Goal: Navigation & Orientation: Find specific page/section

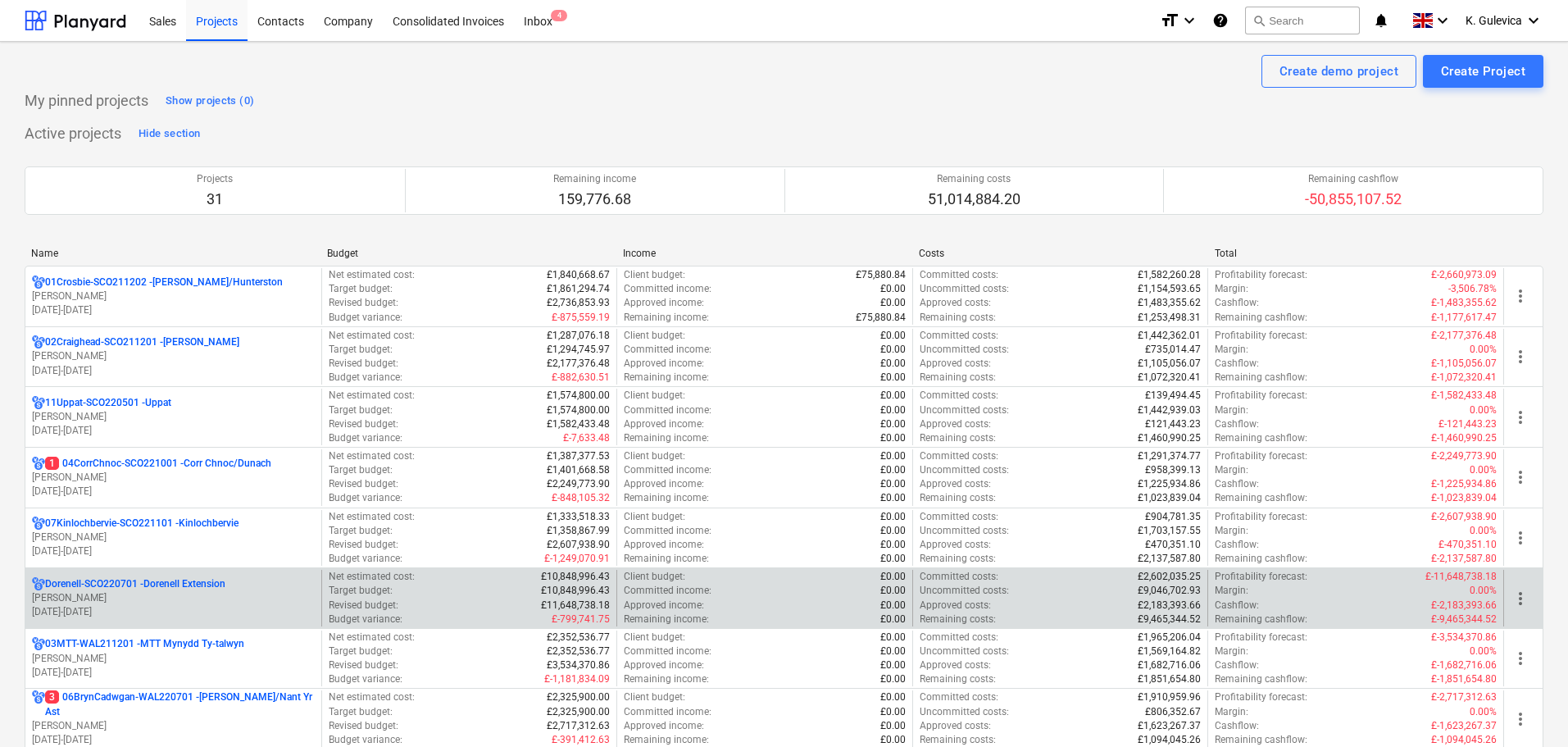
click at [131, 587] on p "Dorenell-SCO220701 - Dorenell Extension" at bounding box center [135, 583] width 180 height 14
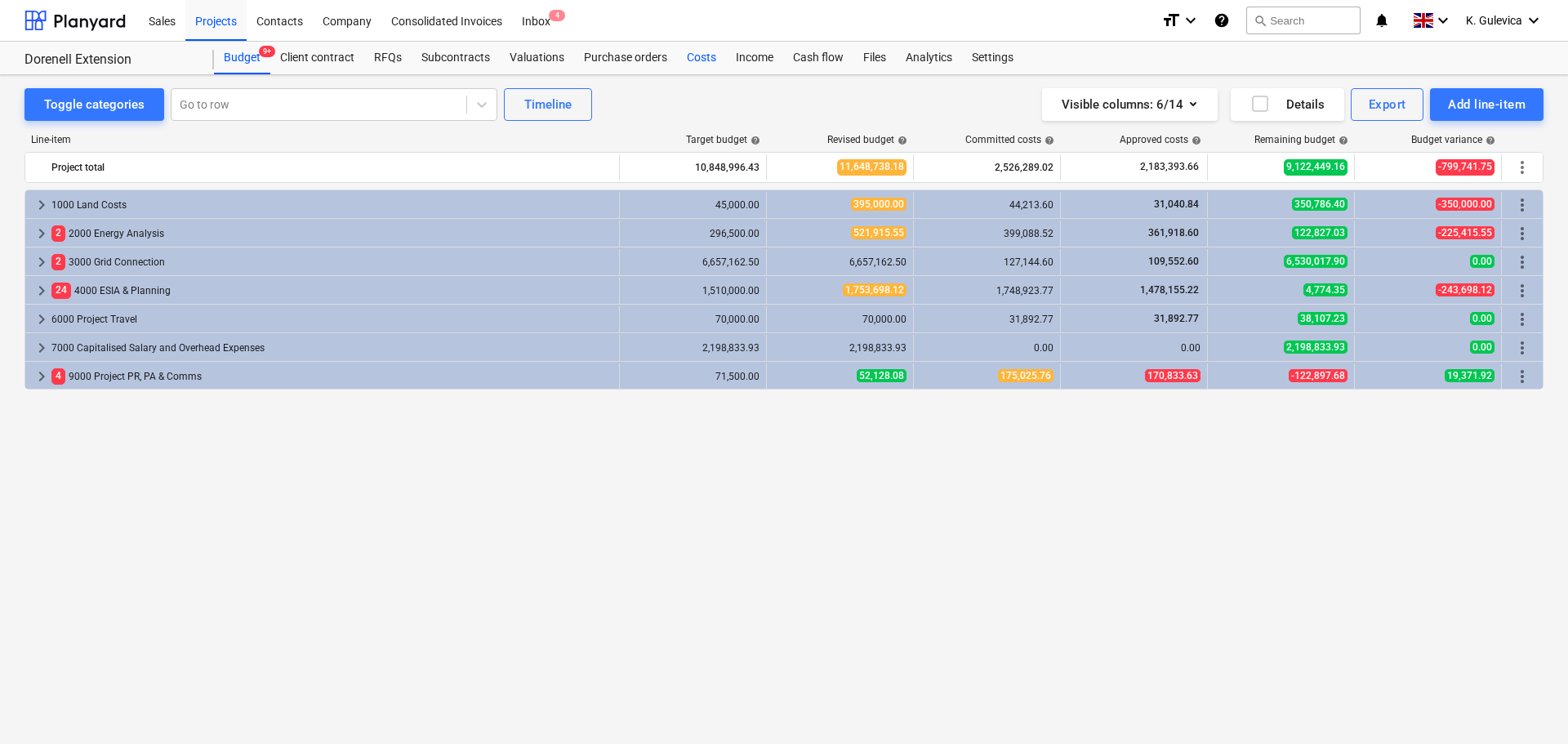
click at [696, 60] on div "Costs" at bounding box center [701, 58] width 49 height 32
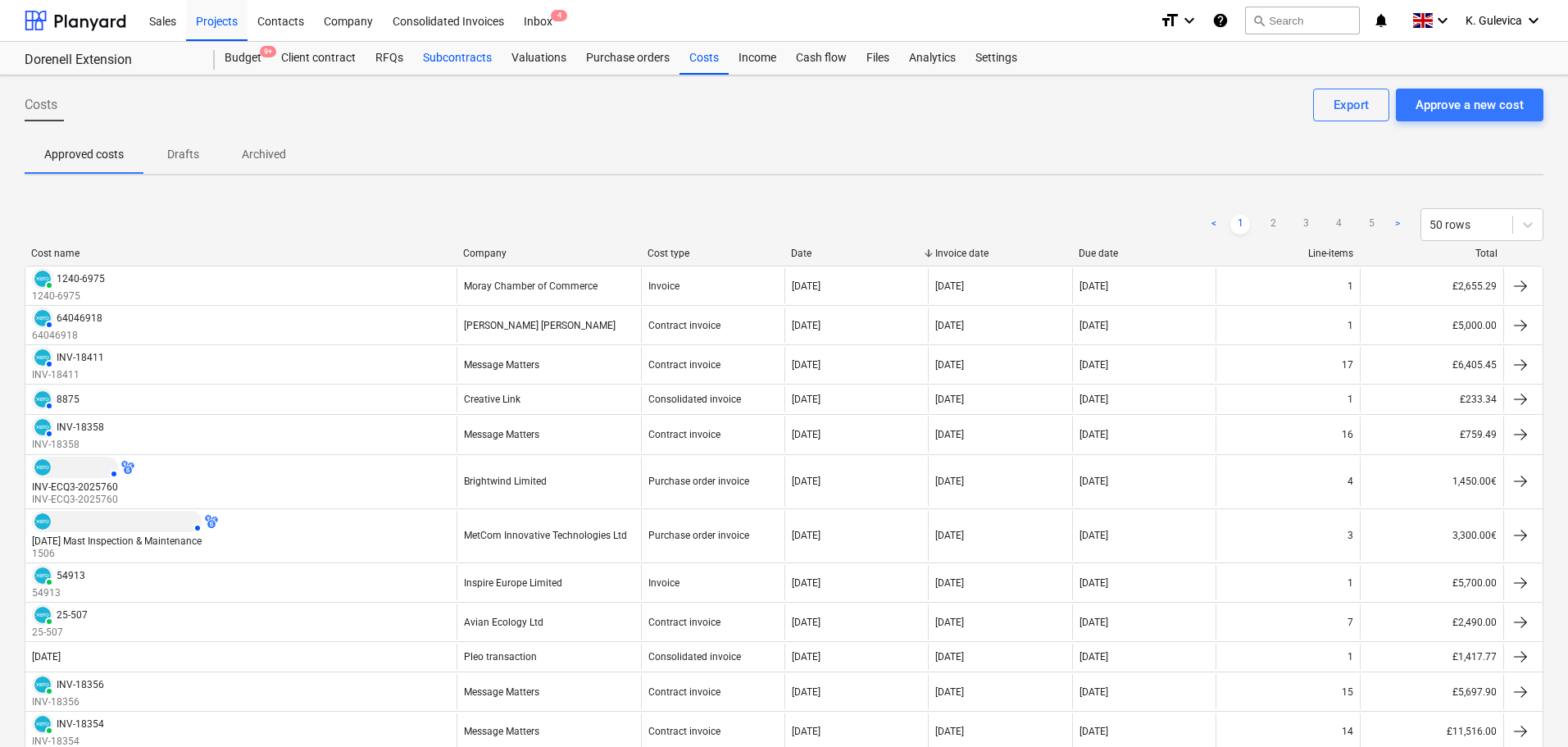
click at [417, 52] on div "Subcontracts" at bounding box center [457, 58] width 88 height 32
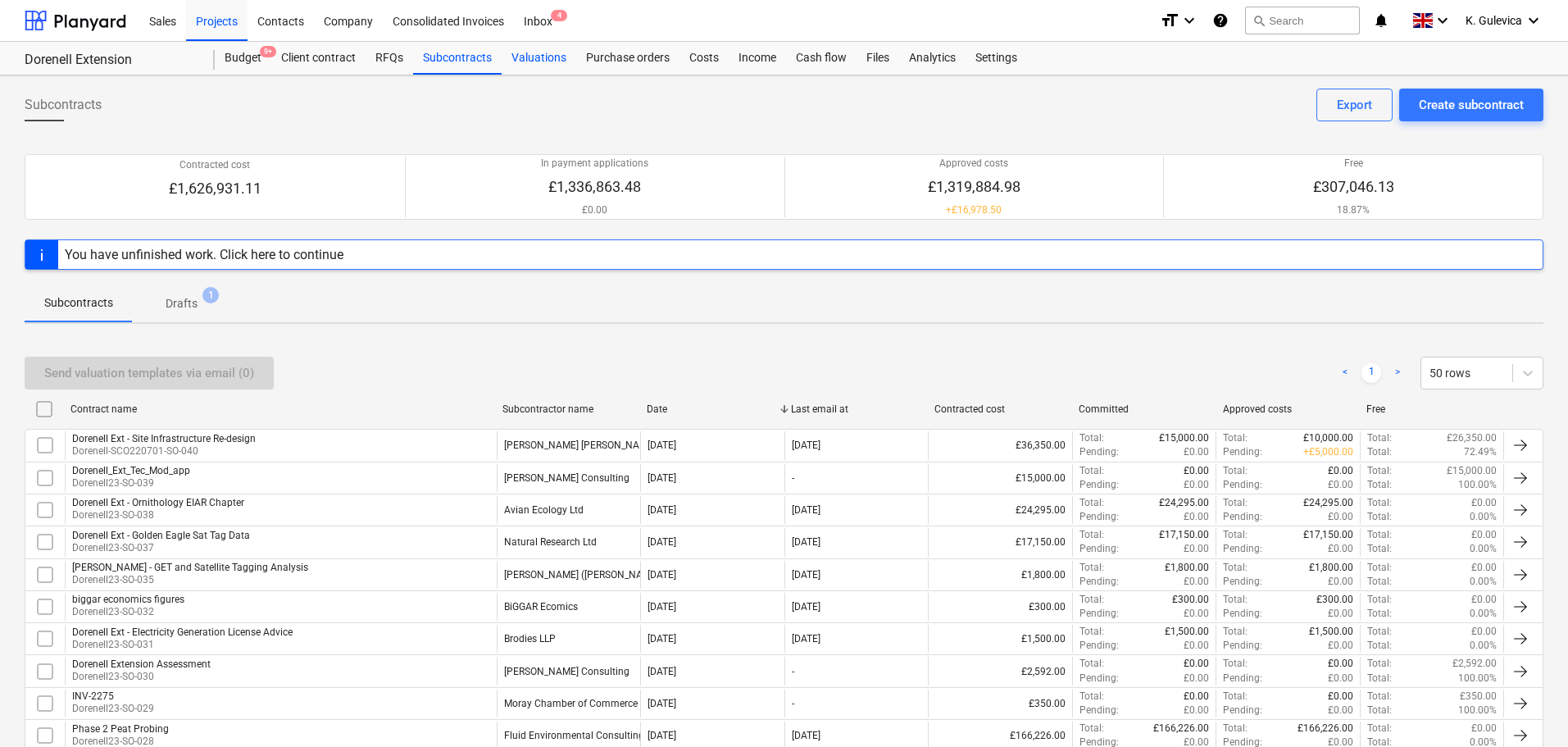
click at [546, 54] on div "Valuations" at bounding box center [539, 58] width 75 height 32
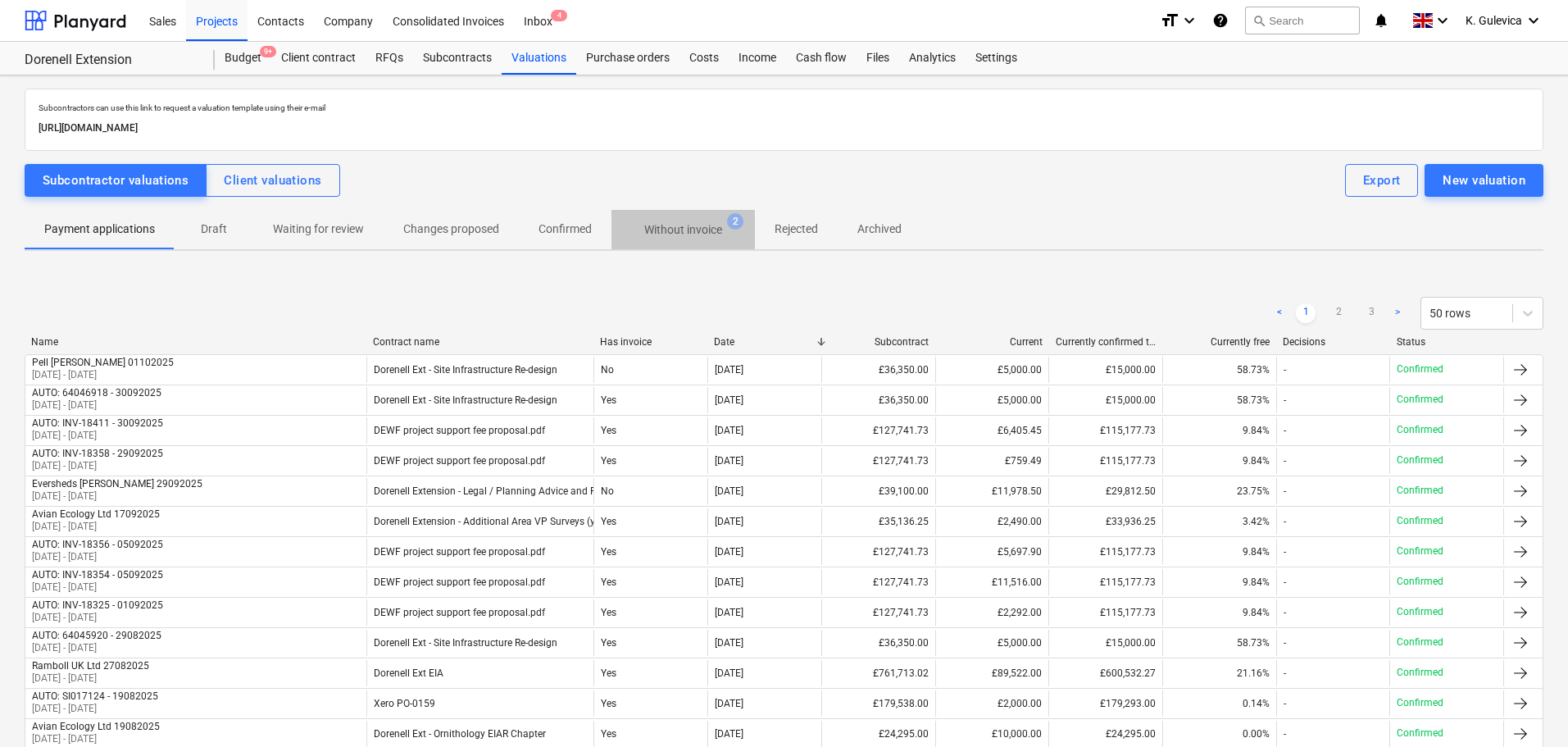
click at [713, 227] on p "Without invoice" at bounding box center [683, 230] width 77 height 18
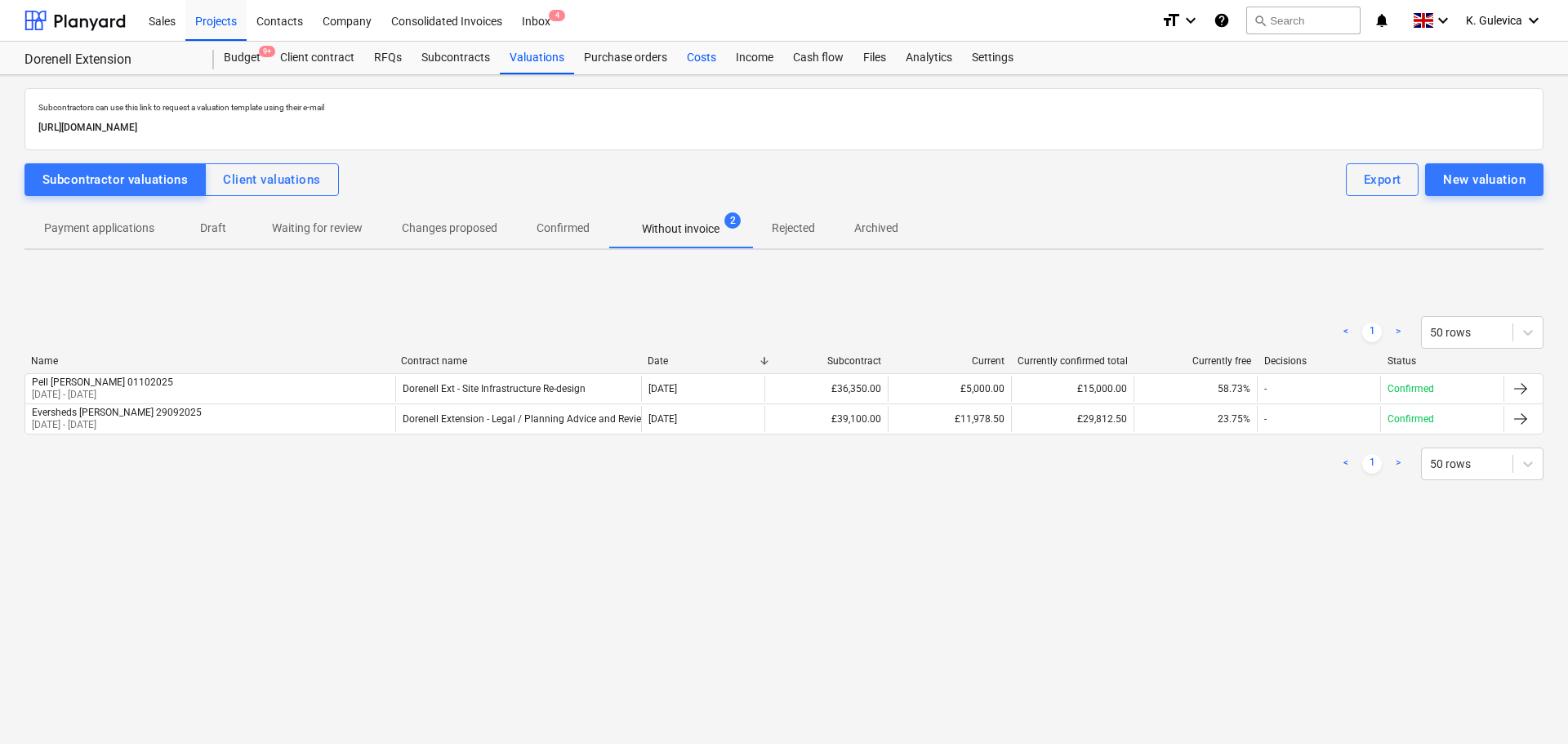
click at [698, 61] on div "Costs" at bounding box center [701, 58] width 49 height 32
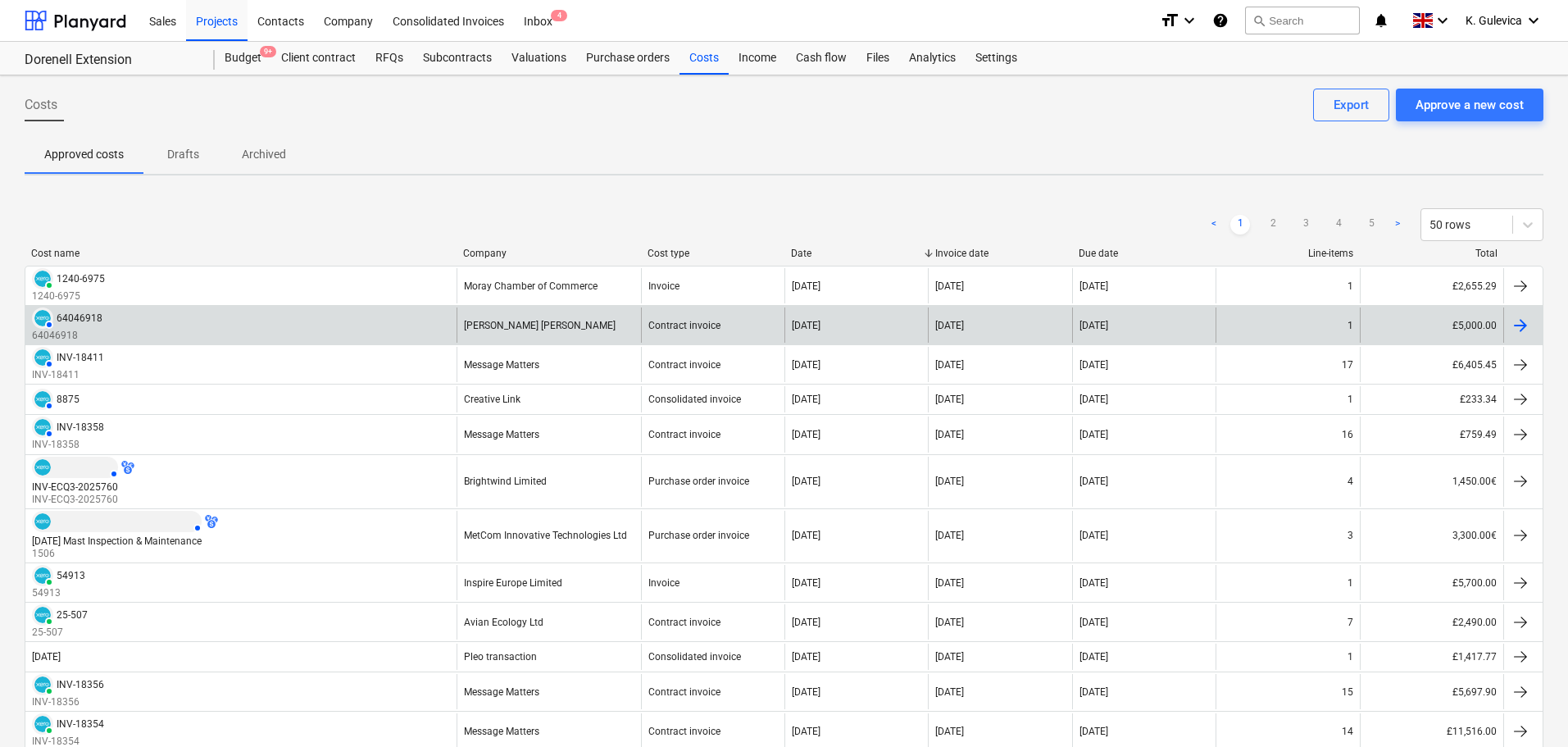
click at [69, 327] on div "AUTHORISED 64046918" at bounding box center [68, 318] width 71 height 22
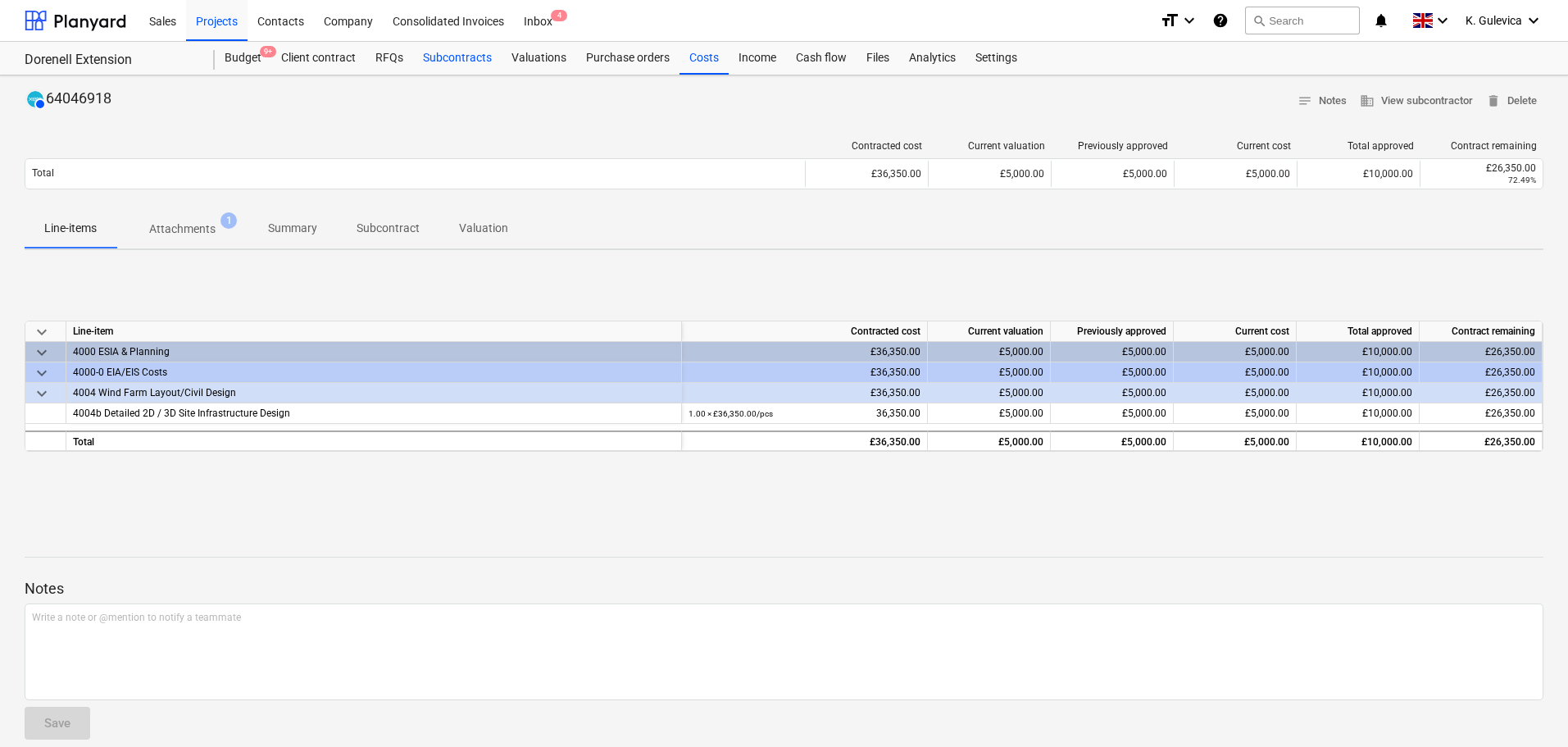
click at [462, 57] on div "Subcontracts" at bounding box center [457, 58] width 88 height 32
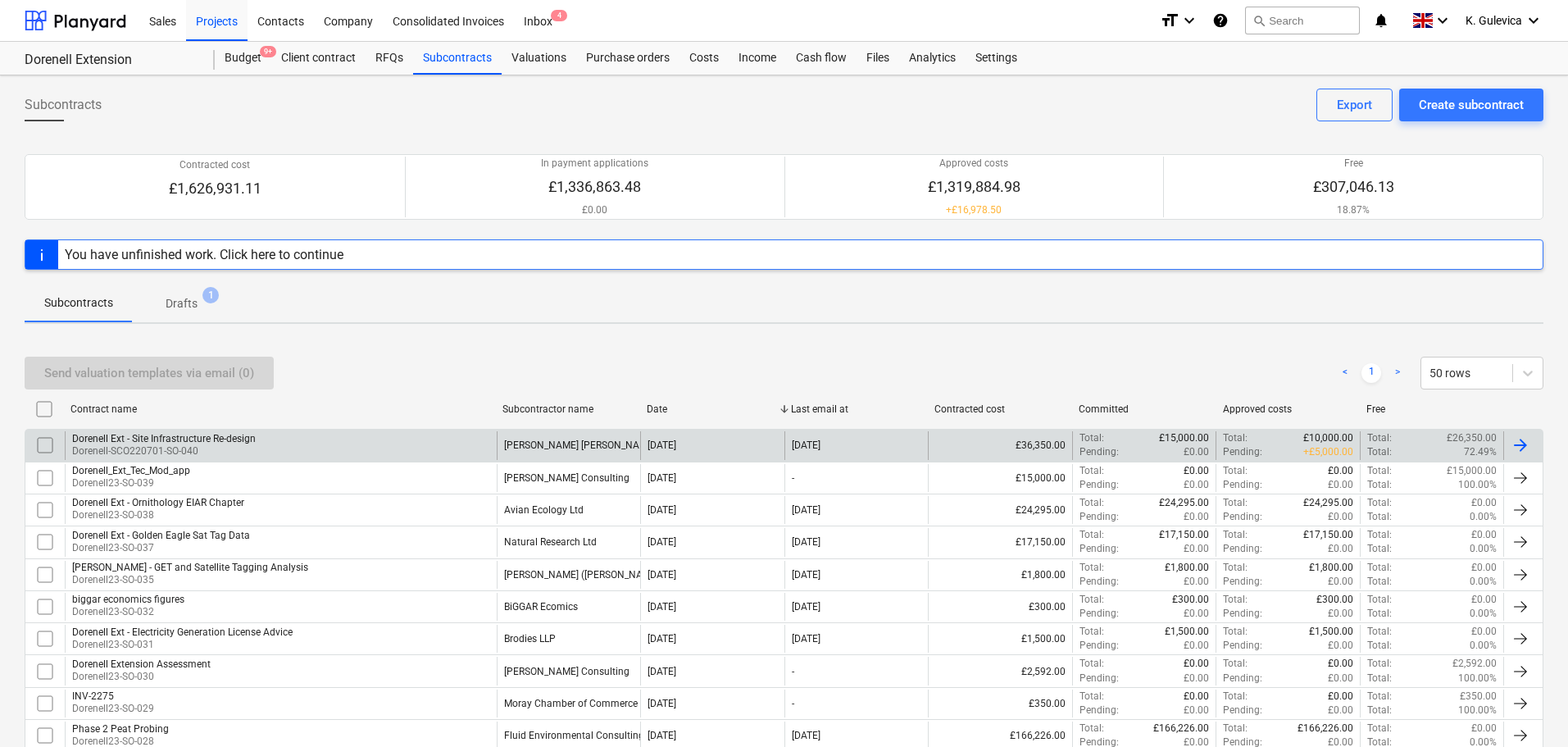
click at [406, 441] on div "Dorenell Ext - Site Infrastructure Re-design Dorenell-SCO220701-SO-040" at bounding box center [280, 445] width 432 height 27
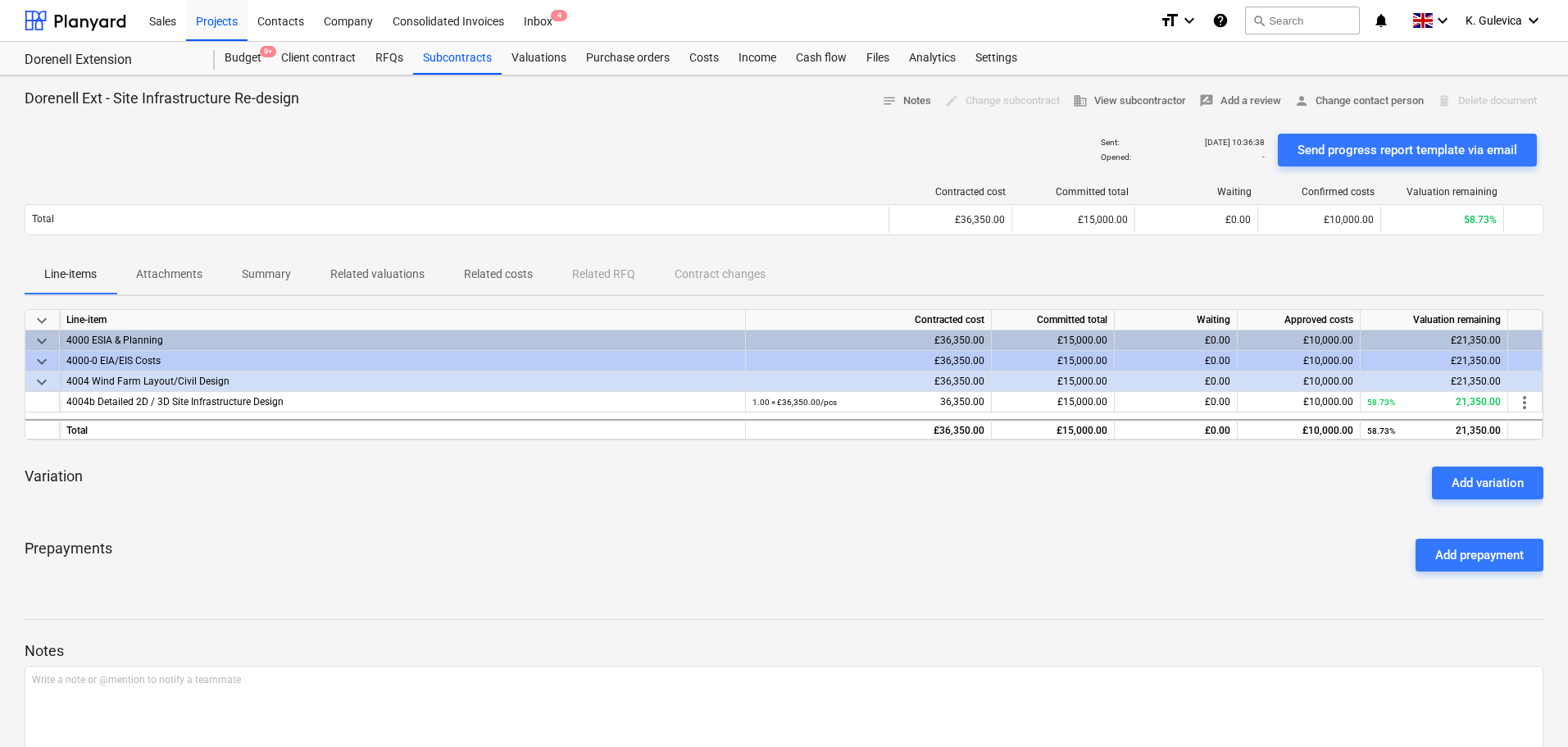
click at [518, 276] on p "Related costs" at bounding box center [498, 274] width 69 height 18
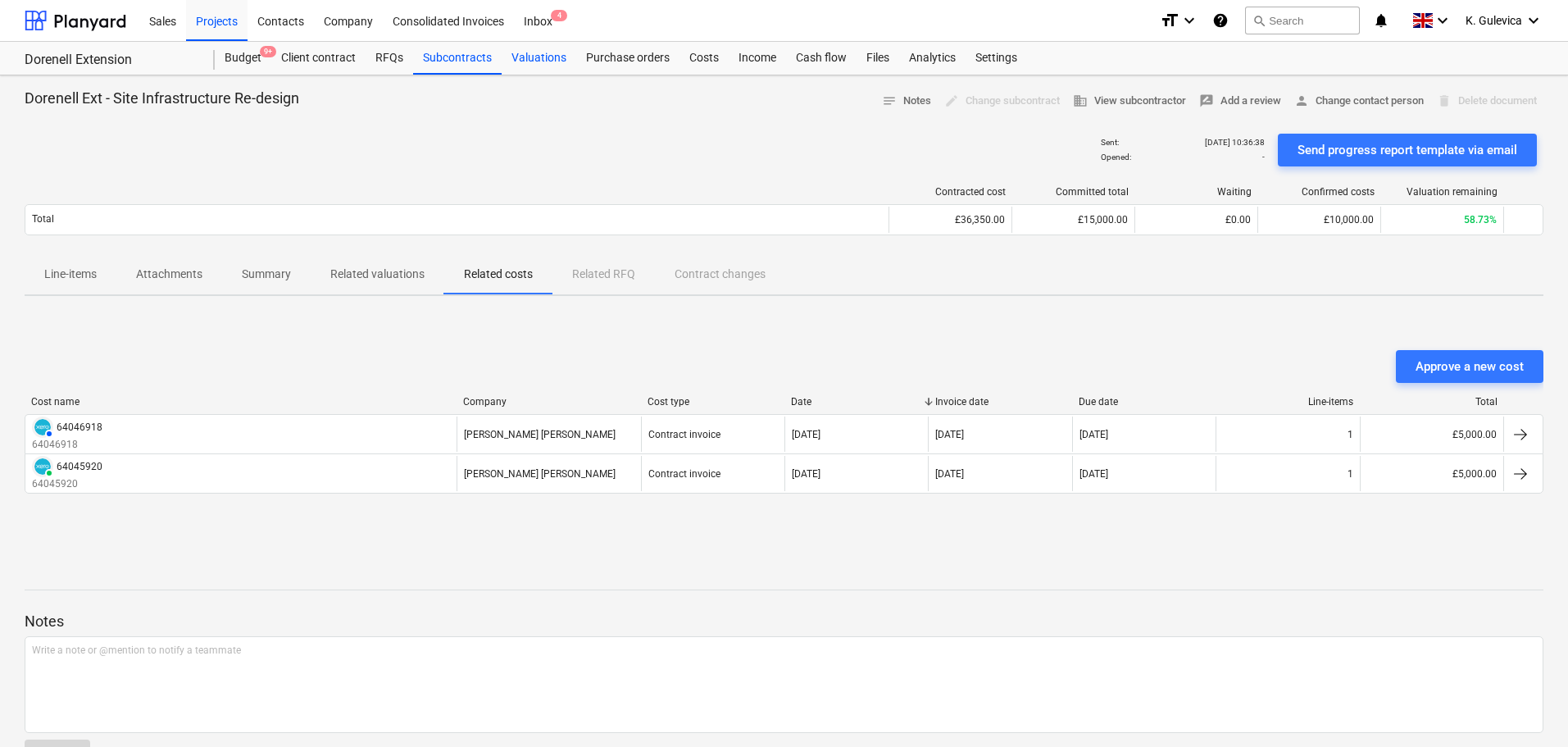
click at [535, 59] on div "Valuations" at bounding box center [539, 58] width 75 height 32
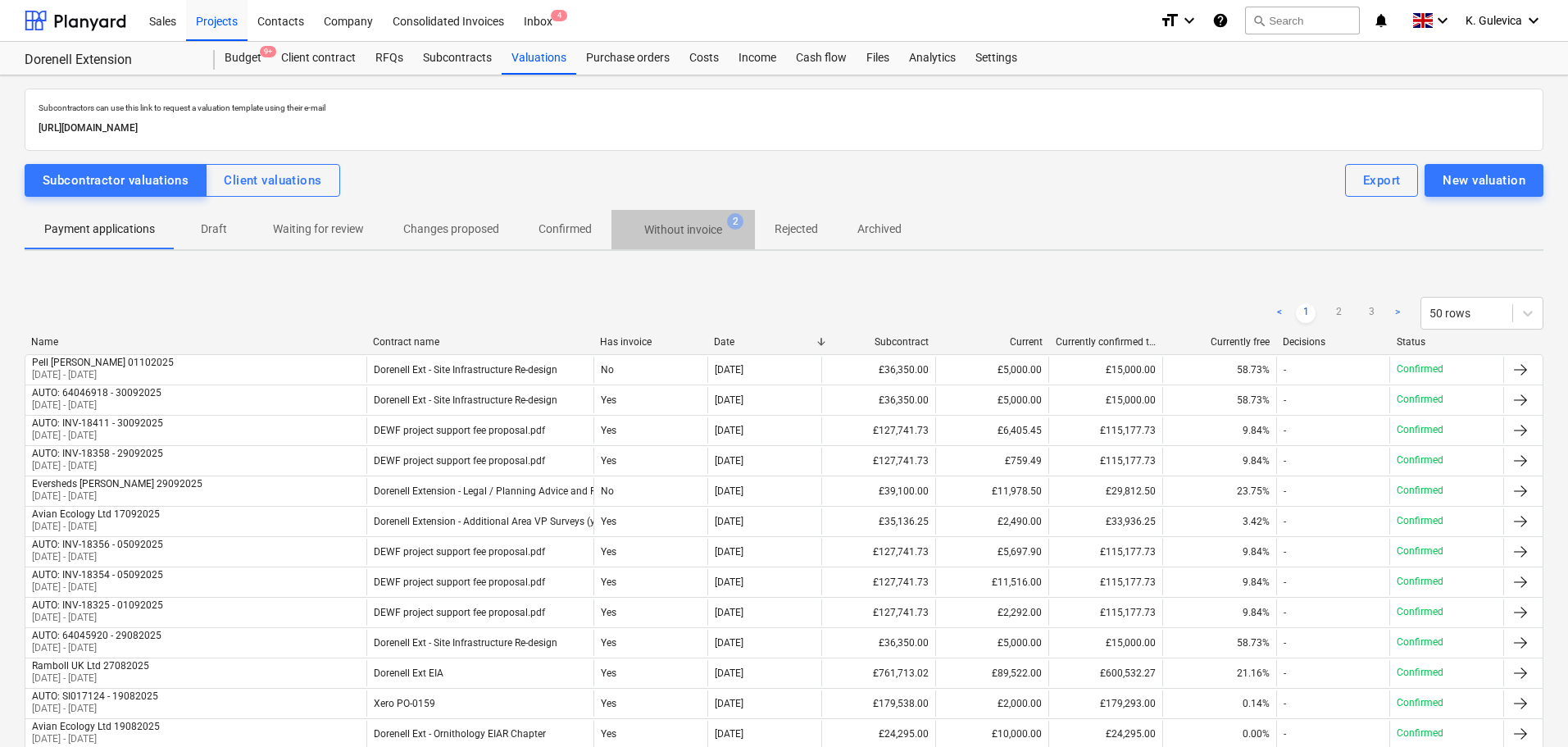
click at [701, 232] on p "Without invoice" at bounding box center [683, 230] width 77 height 18
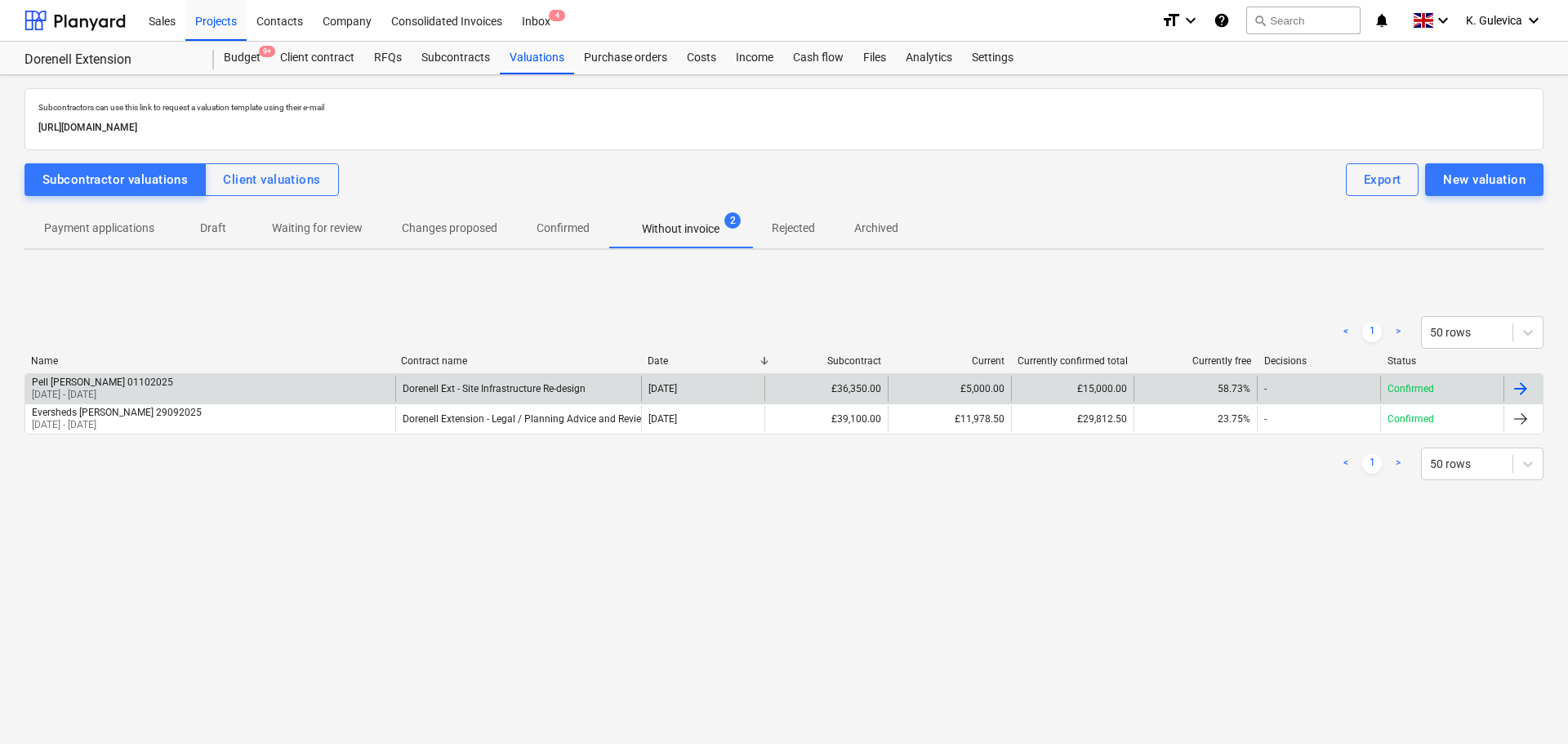
click at [493, 382] on div "Dorenell Ext - Site Infrastructure Re-design" at bounding box center [519, 389] width 246 height 26
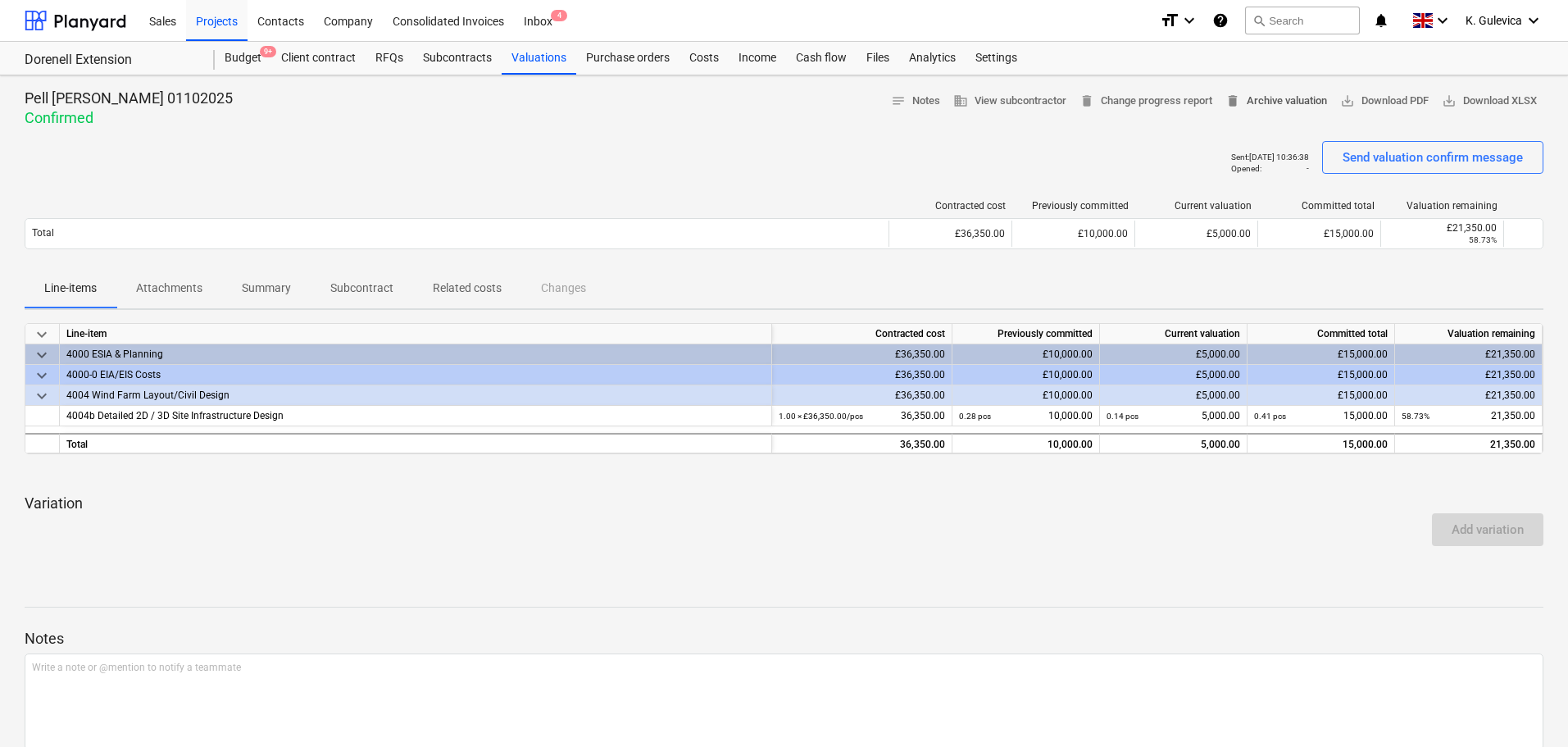
click at [1260, 101] on span "delete Archive valuation" at bounding box center [1277, 101] width 102 height 19
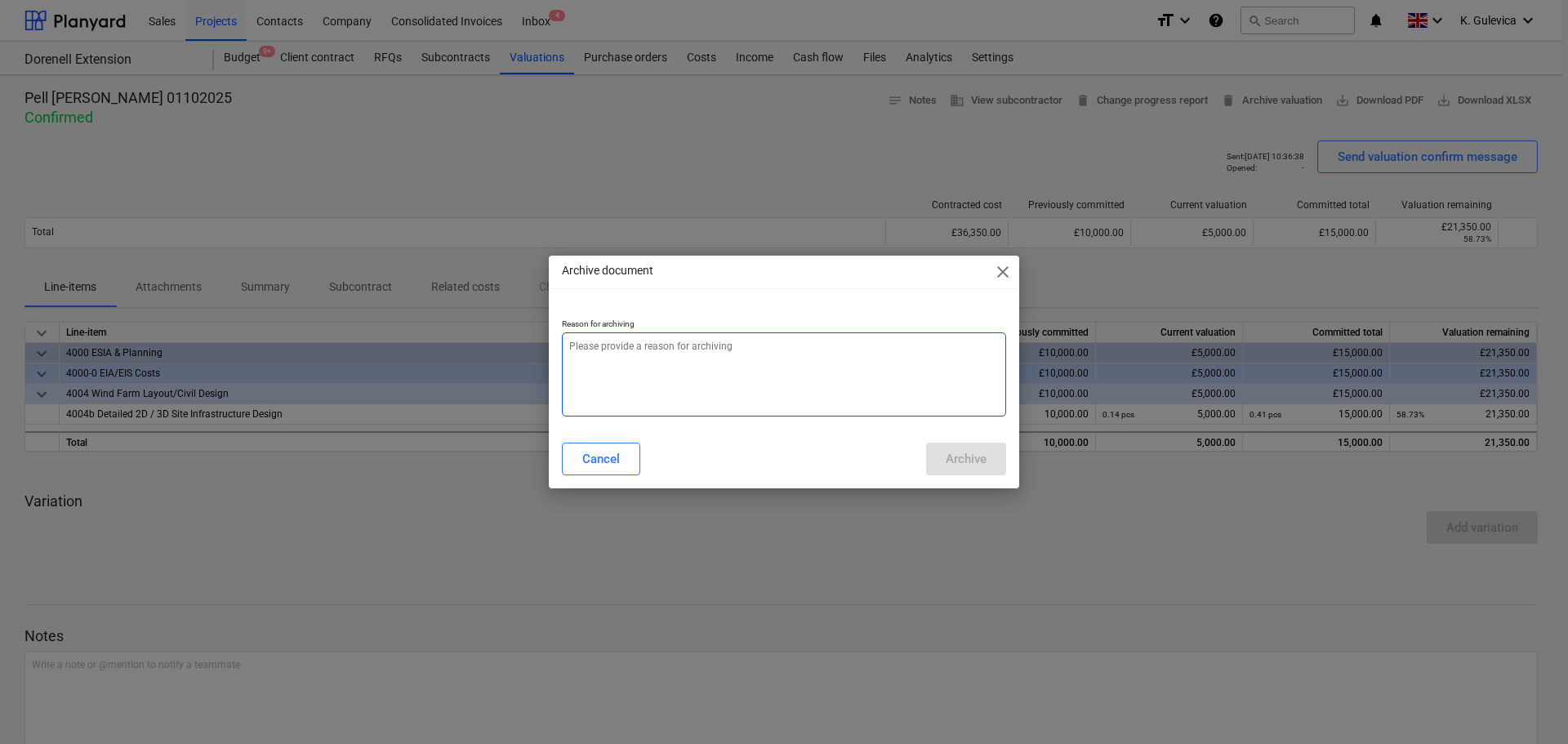
type textarea "x"
click at [809, 360] on textarea at bounding box center [784, 374] width 445 height 84
type textarea "a"
type textarea "x"
type textarea "al"
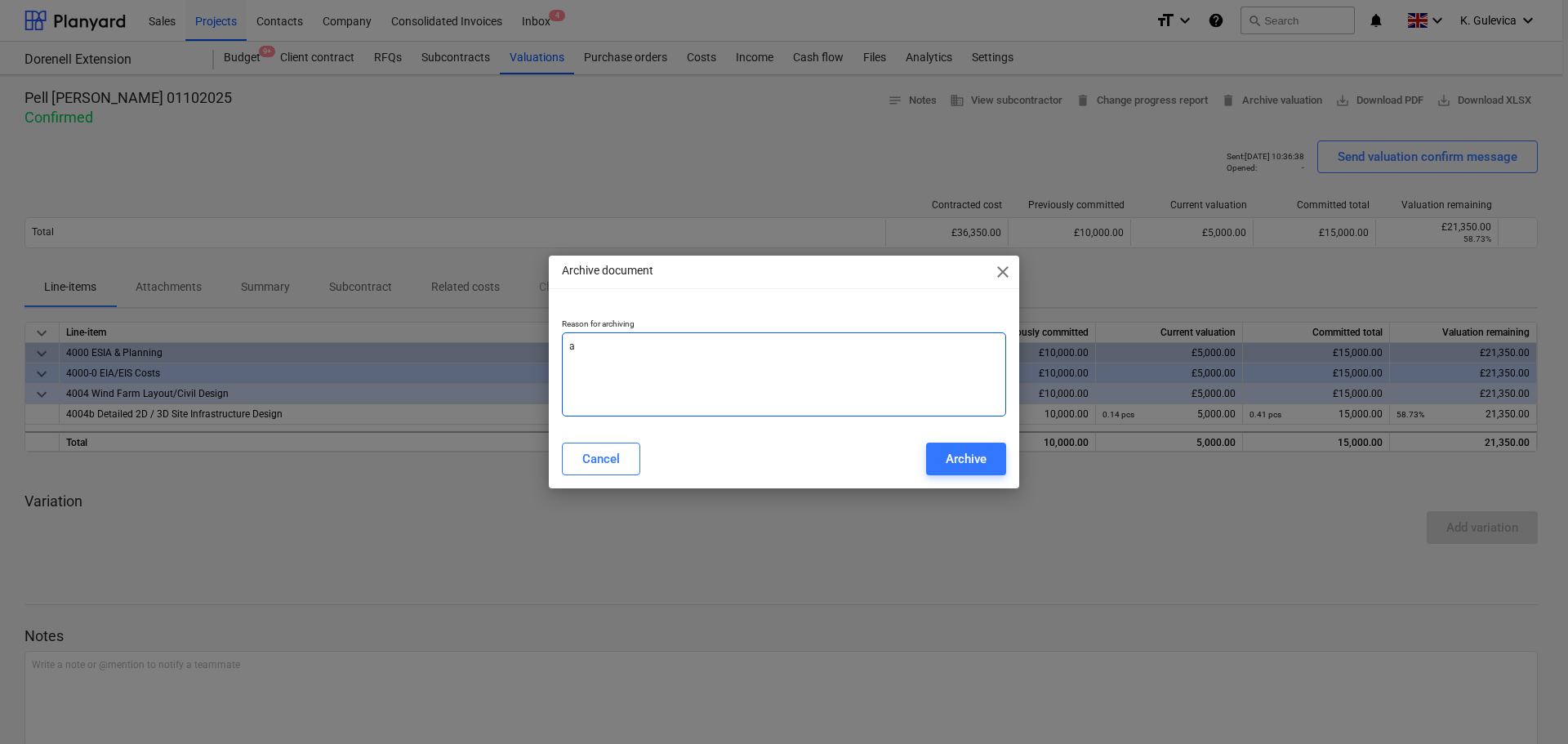
type textarea "x"
type textarea "alr"
type textarea "x"
type textarea "alre"
type textarea "x"
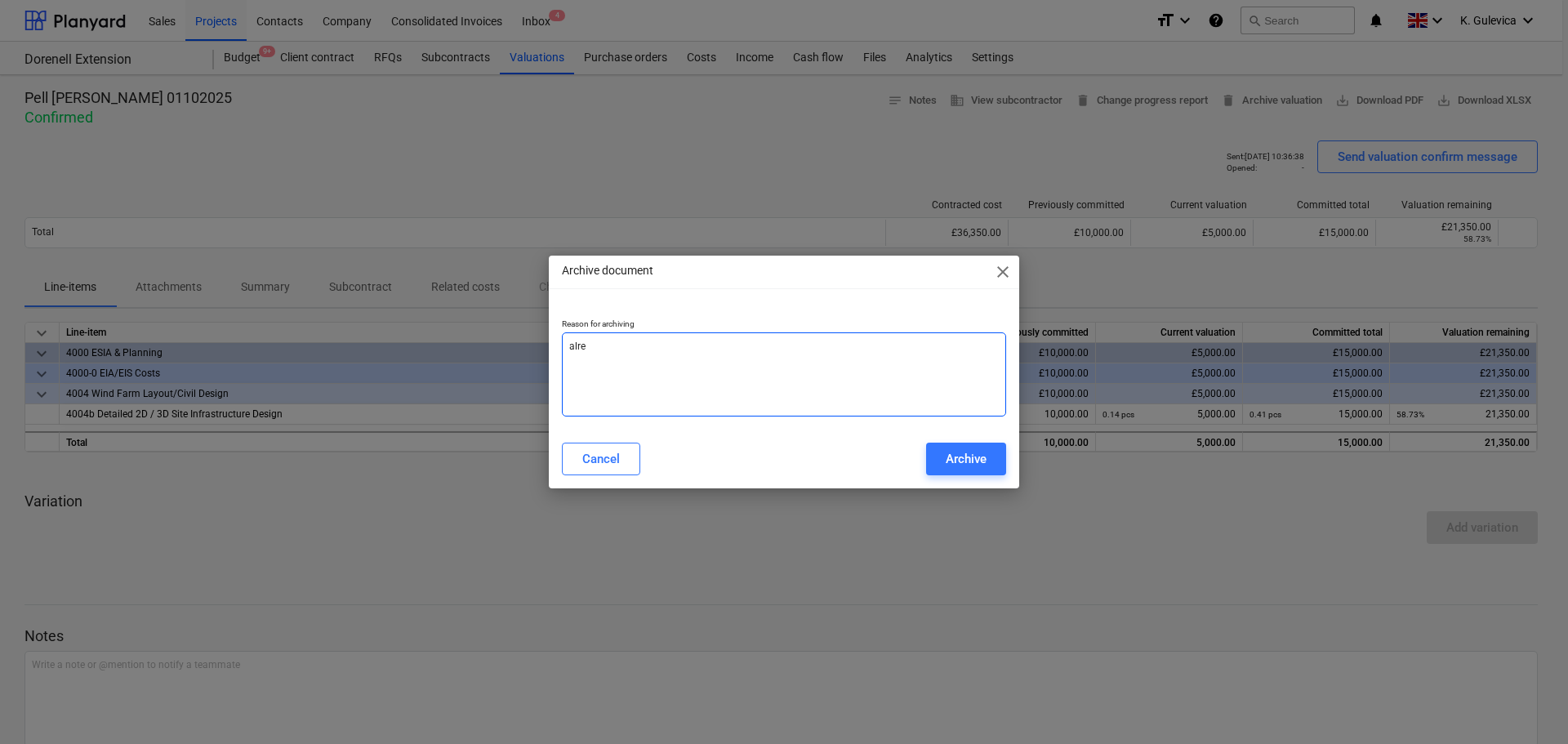
type textarea "alrea"
type textarea "x"
type textarea "alread"
type textarea "x"
type textarea "already"
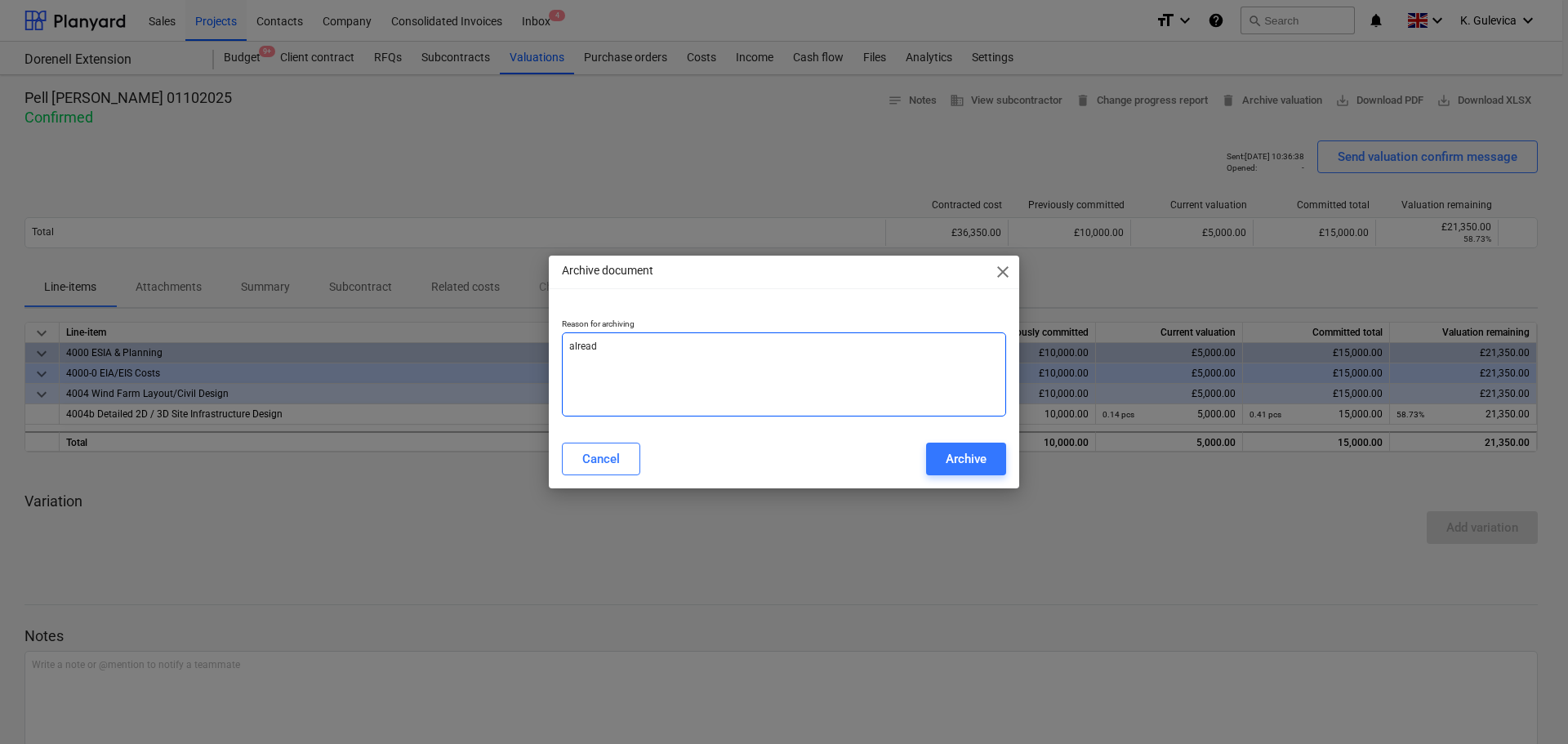
type textarea "x"
type textarea "already"
type textarea "x"
type textarea "already e"
type textarea "x"
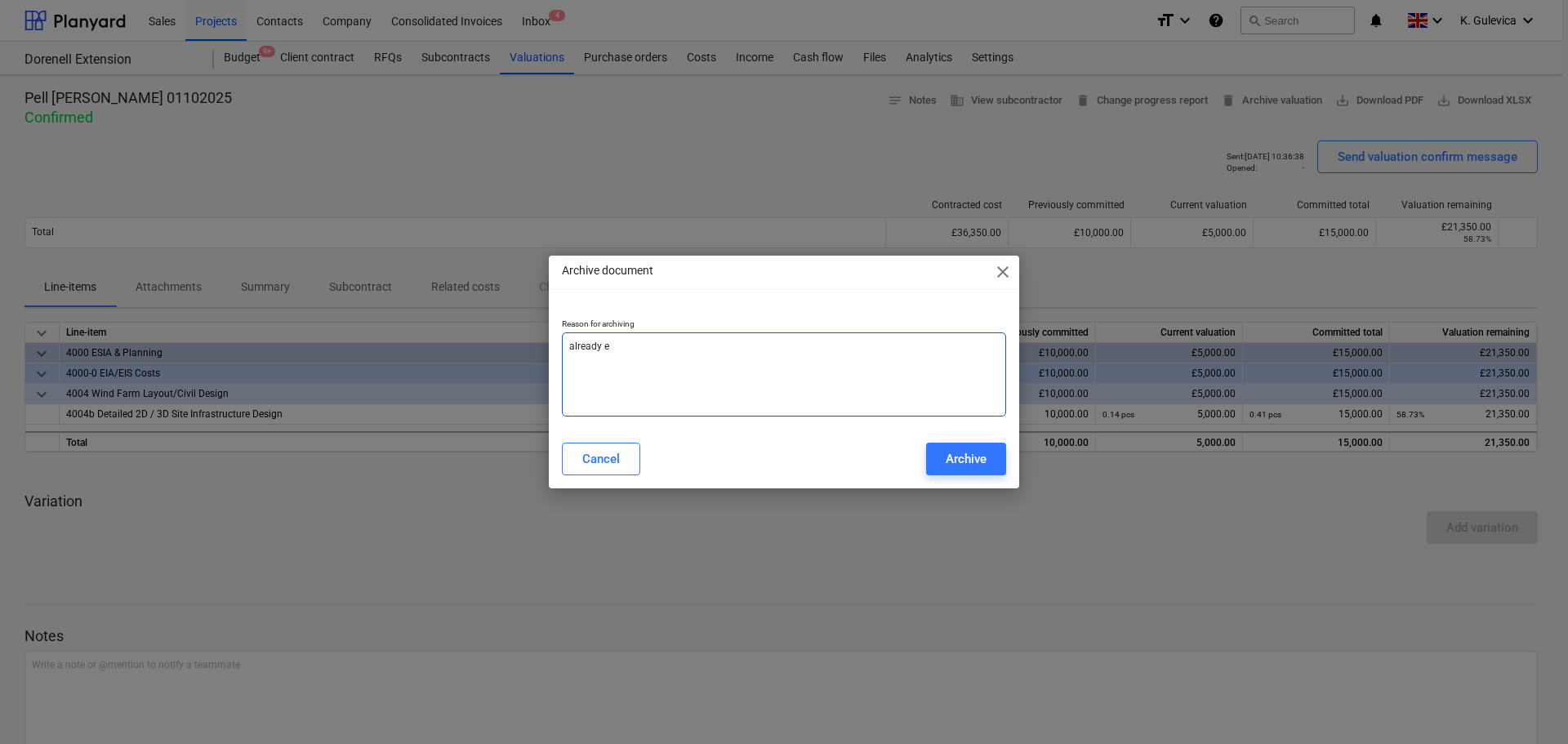
type textarea "already en"
type textarea "x"
type textarea "already ent"
type textarea "x"
type textarea "already ente"
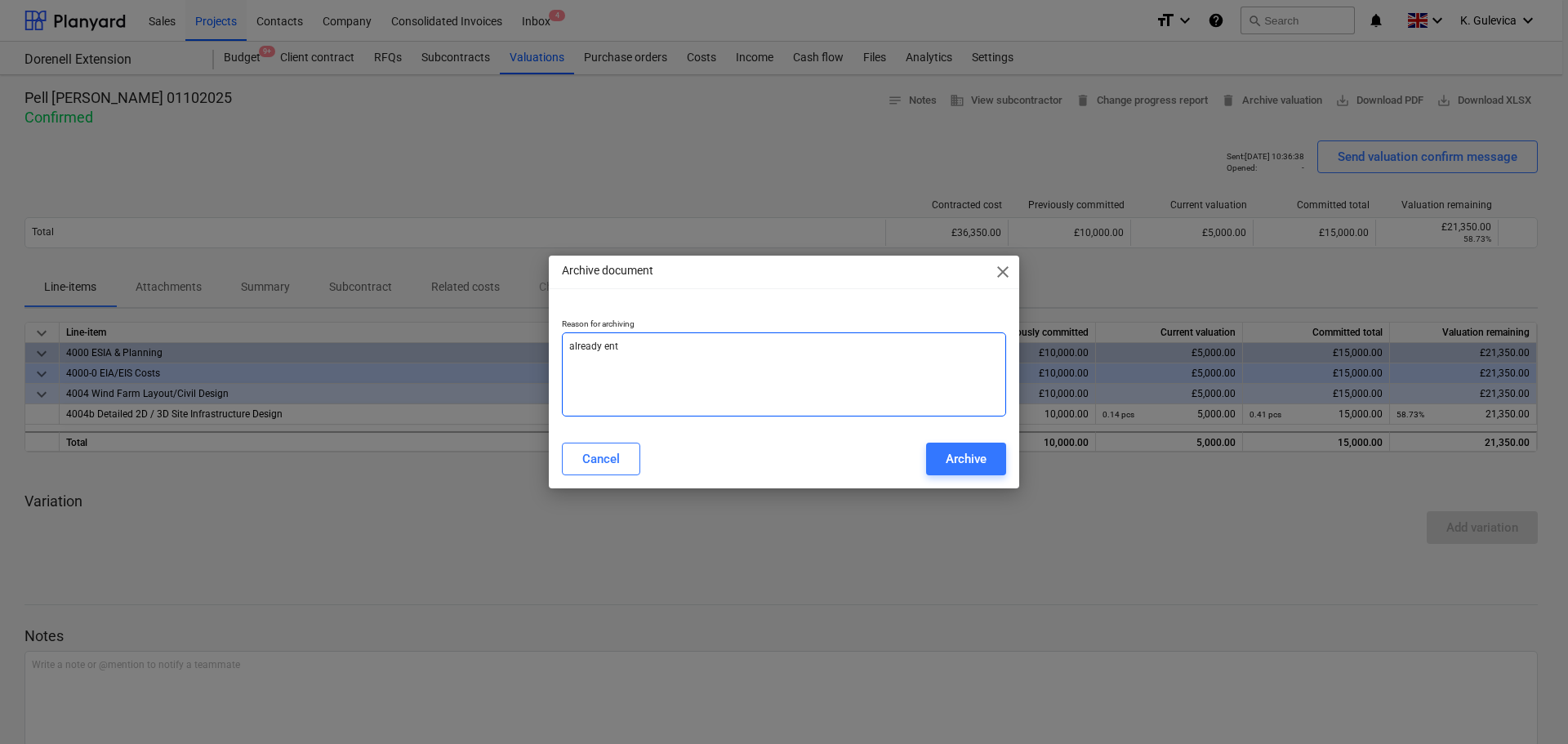
type textarea "x"
type textarea "already enter"
type textarea "x"
type textarea "already entere"
type textarea "x"
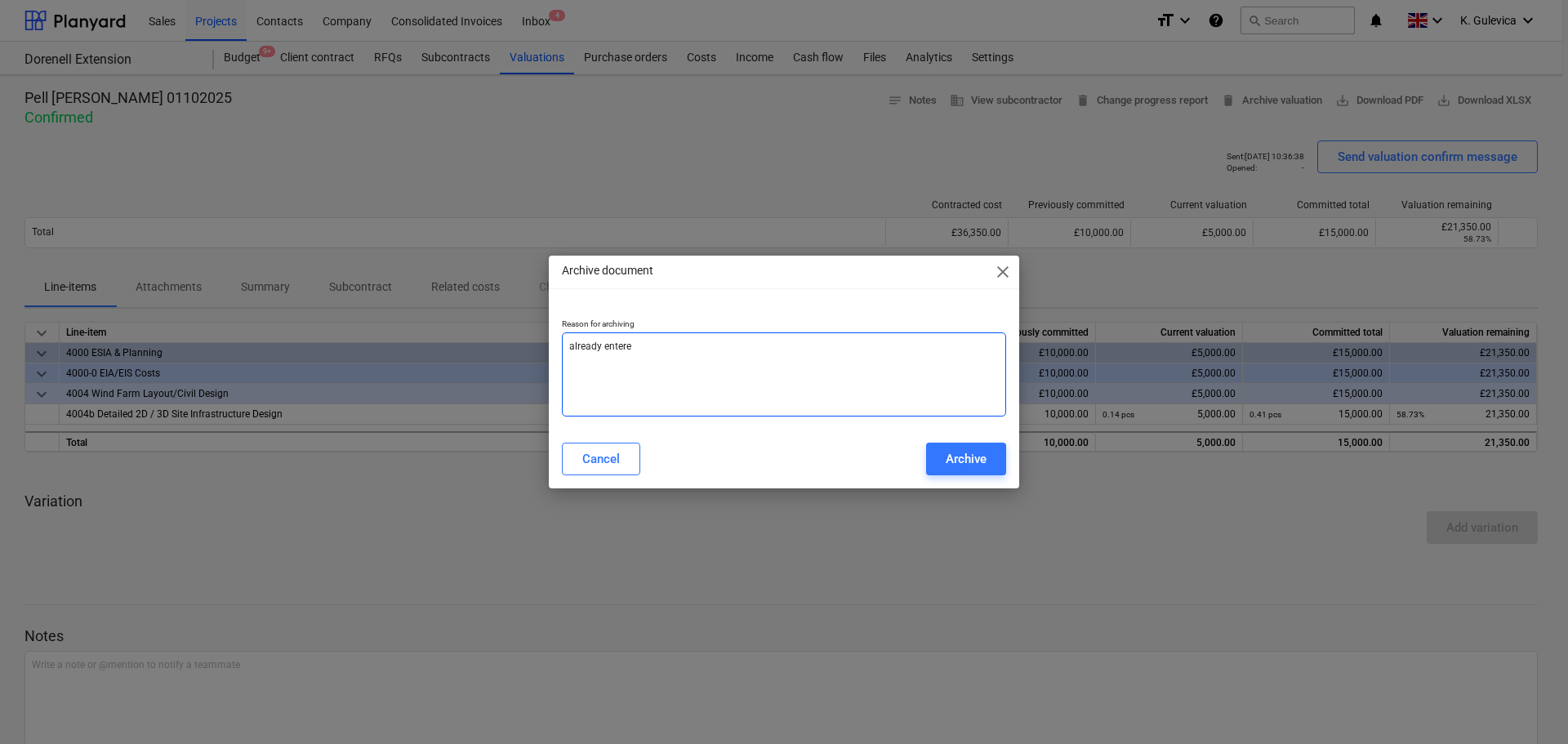
type textarea "already entered"
type textarea "x"
type textarea "already entered"
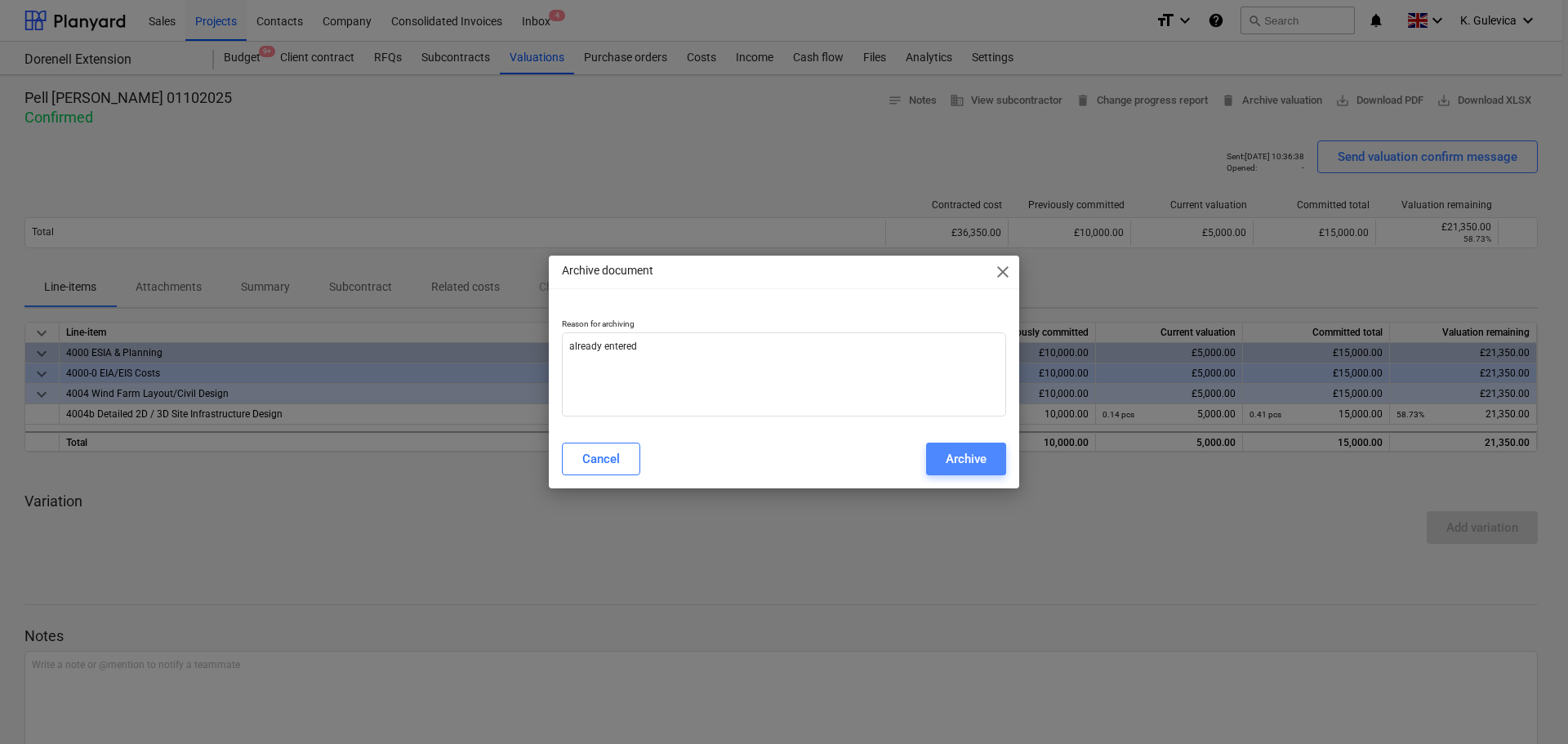
click at [955, 465] on div "Archive" at bounding box center [966, 459] width 41 height 21
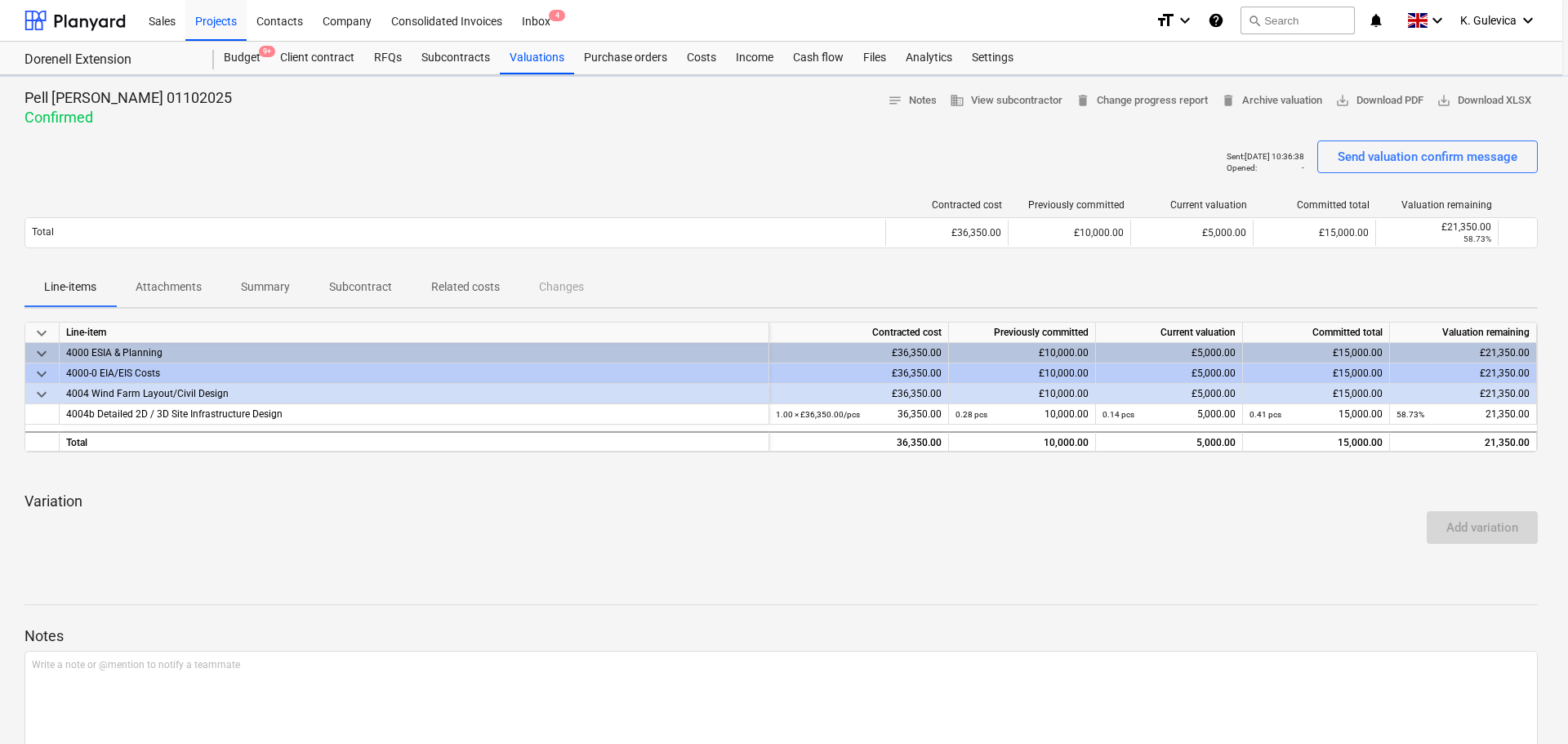
type textarea "x"
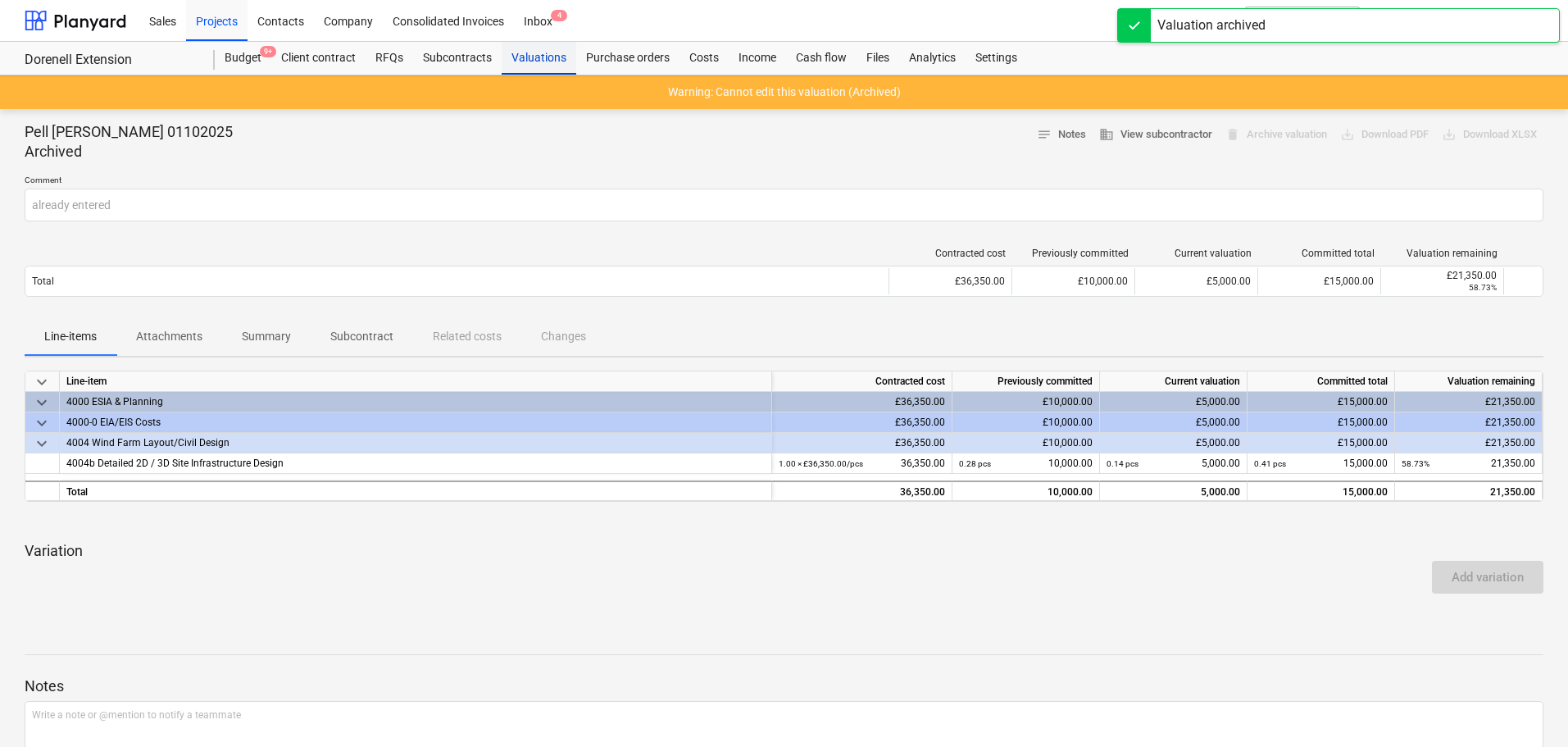
click at [553, 54] on div "Valuations" at bounding box center [539, 58] width 75 height 32
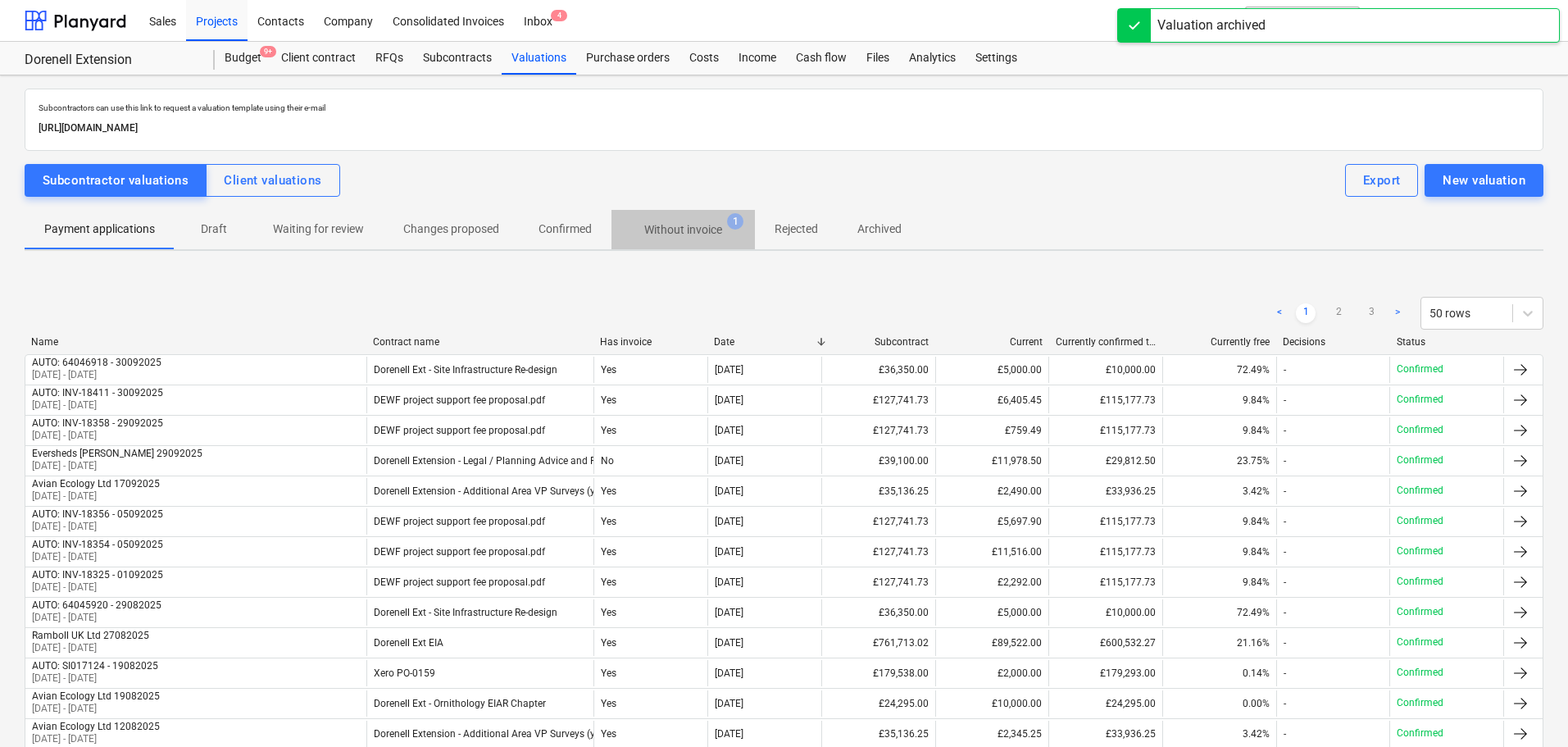
click at [681, 232] on p "Without invoice" at bounding box center [683, 230] width 77 height 18
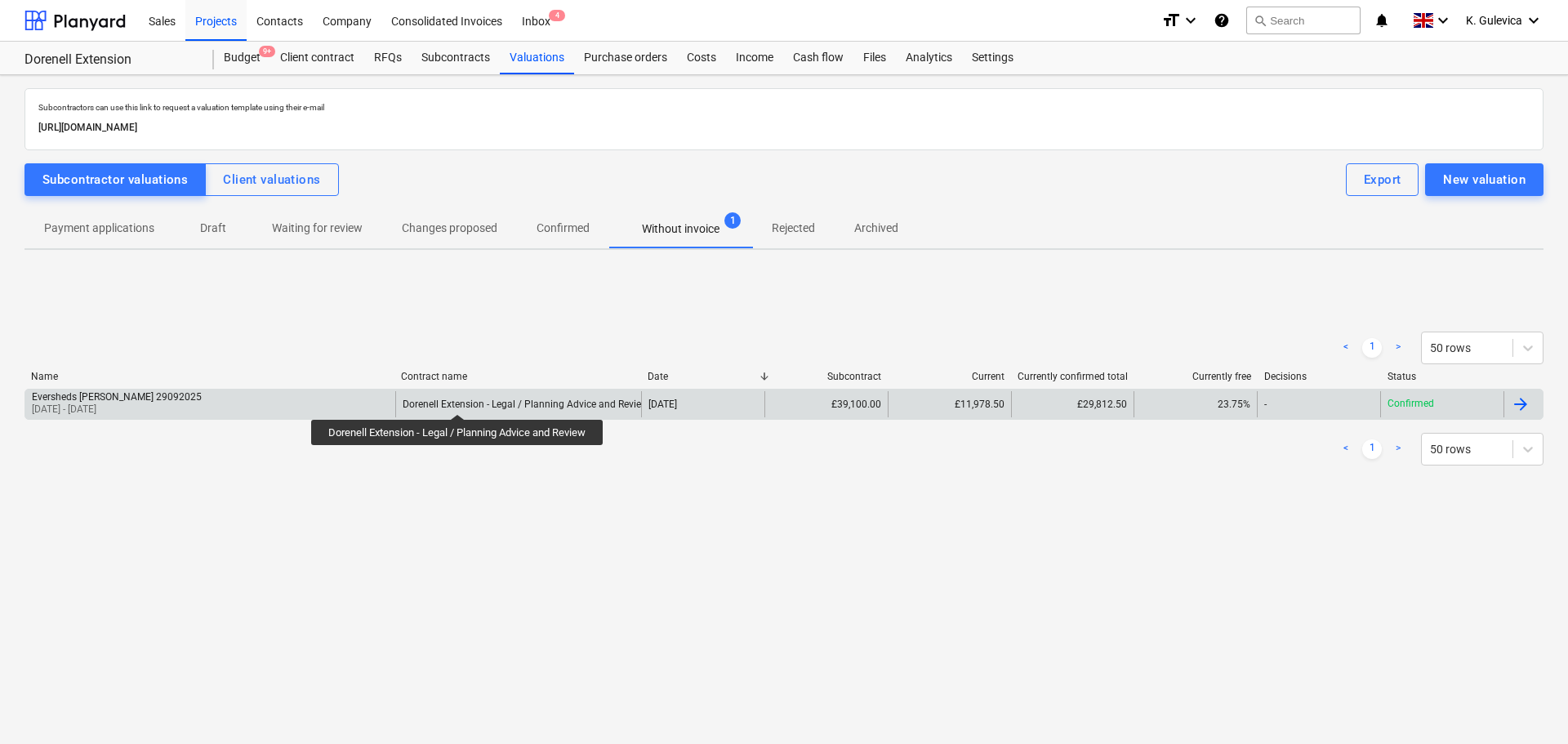
click at [460, 399] on div "Dorenell Extension - Legal / Planning Advice and Review" at bounding box center [526, 404] width 246 height 12
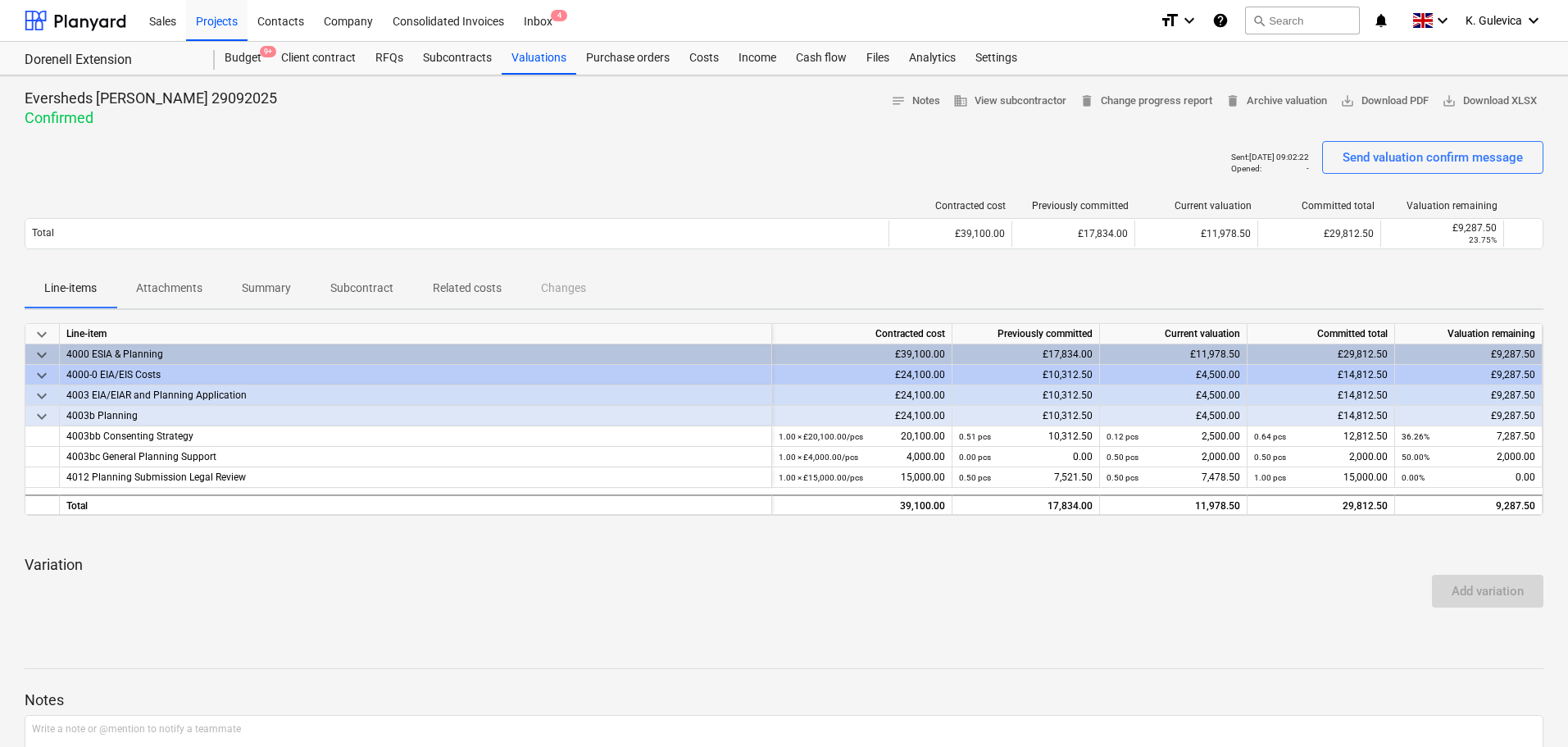
click at [193, 280] on p "Attachments" at bounding box center [170, 288] width 67 height 18
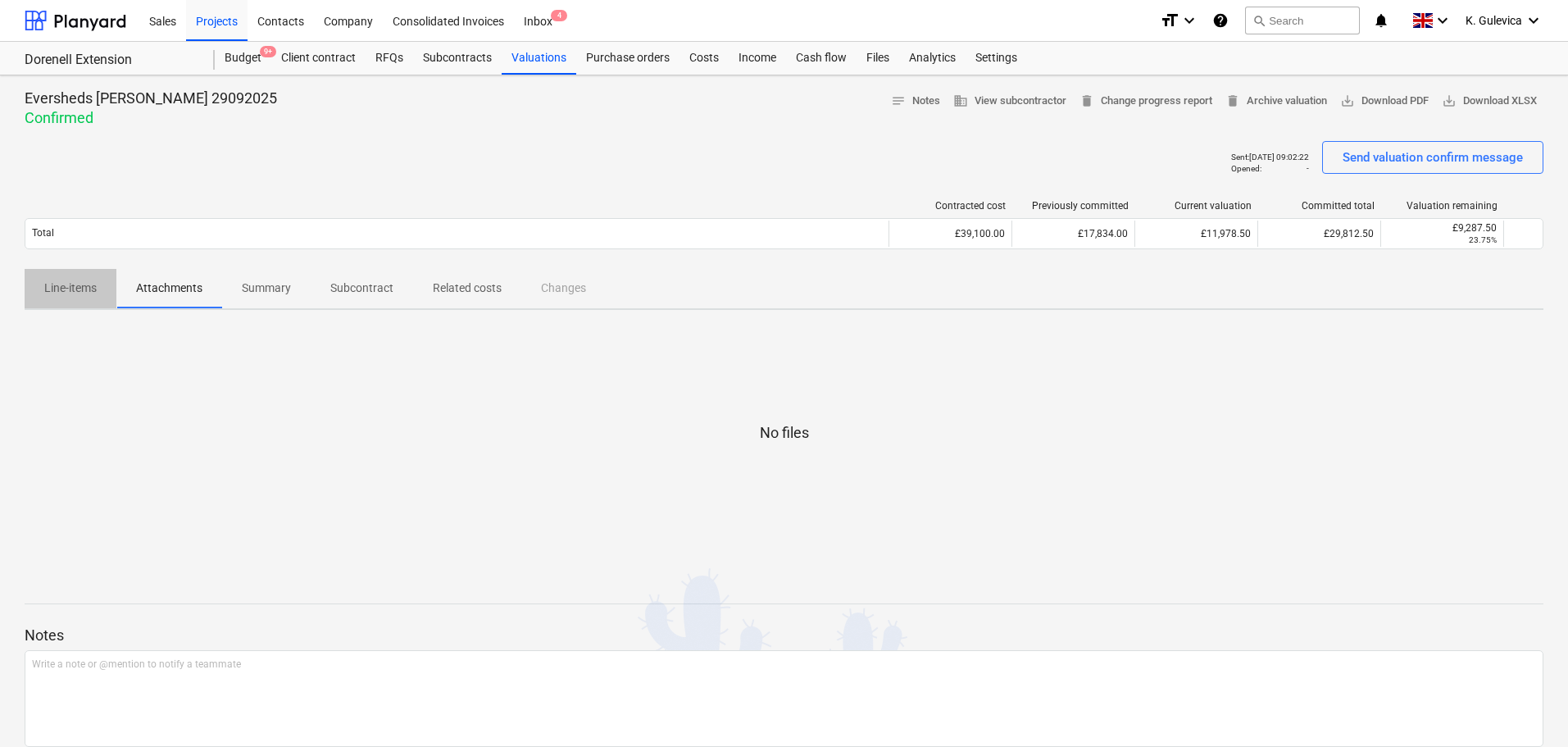
drag, startPoint x: 75, startPoint y: 283, endPoint x: 95, endPoint y: 306, distance: 30.5
click at [76, 284] on p "Line-items" at bounding box center [70, 288] width 52 height 18
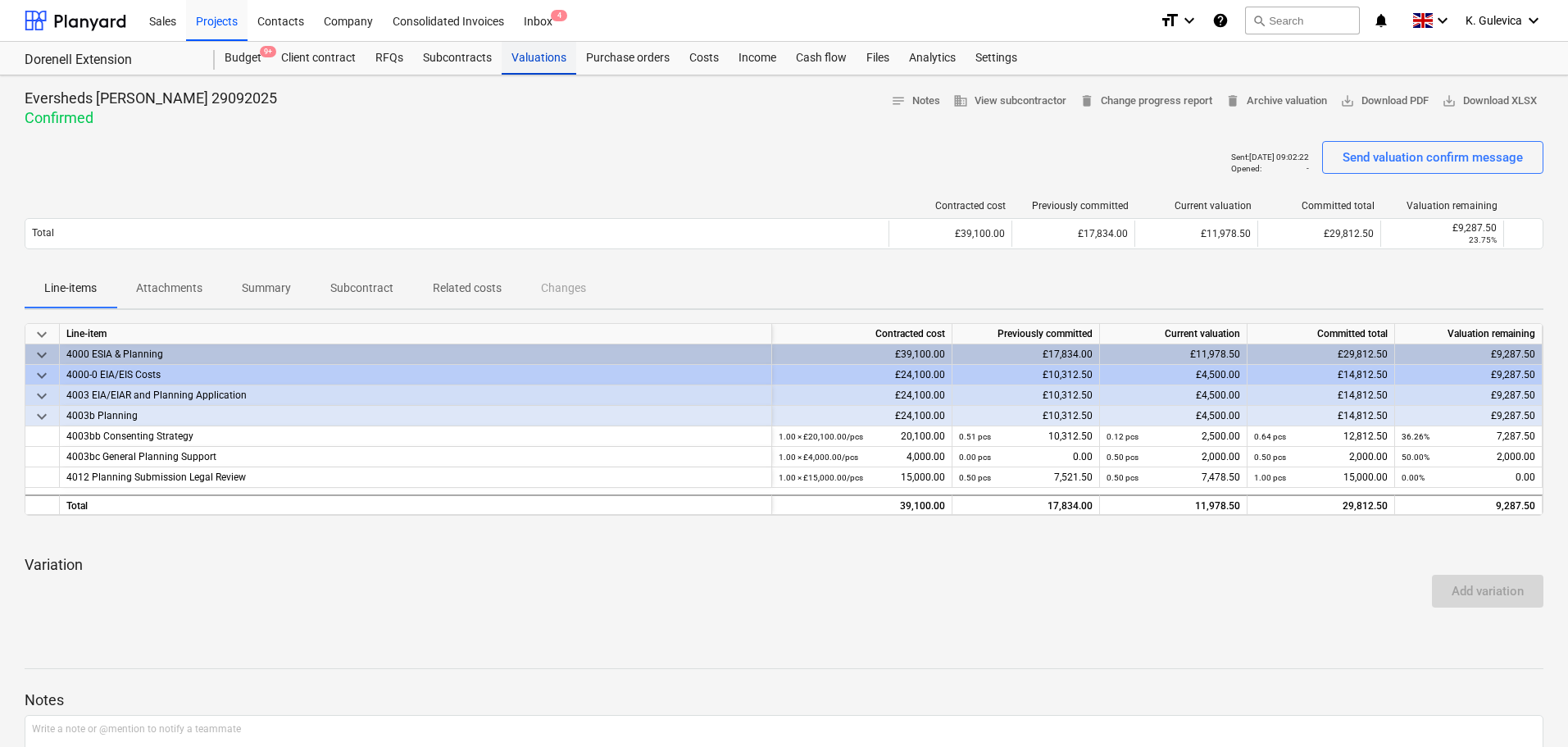
click at [537, 60] on div "Valuations" at bounding box center [539, 58] width 75 height 32
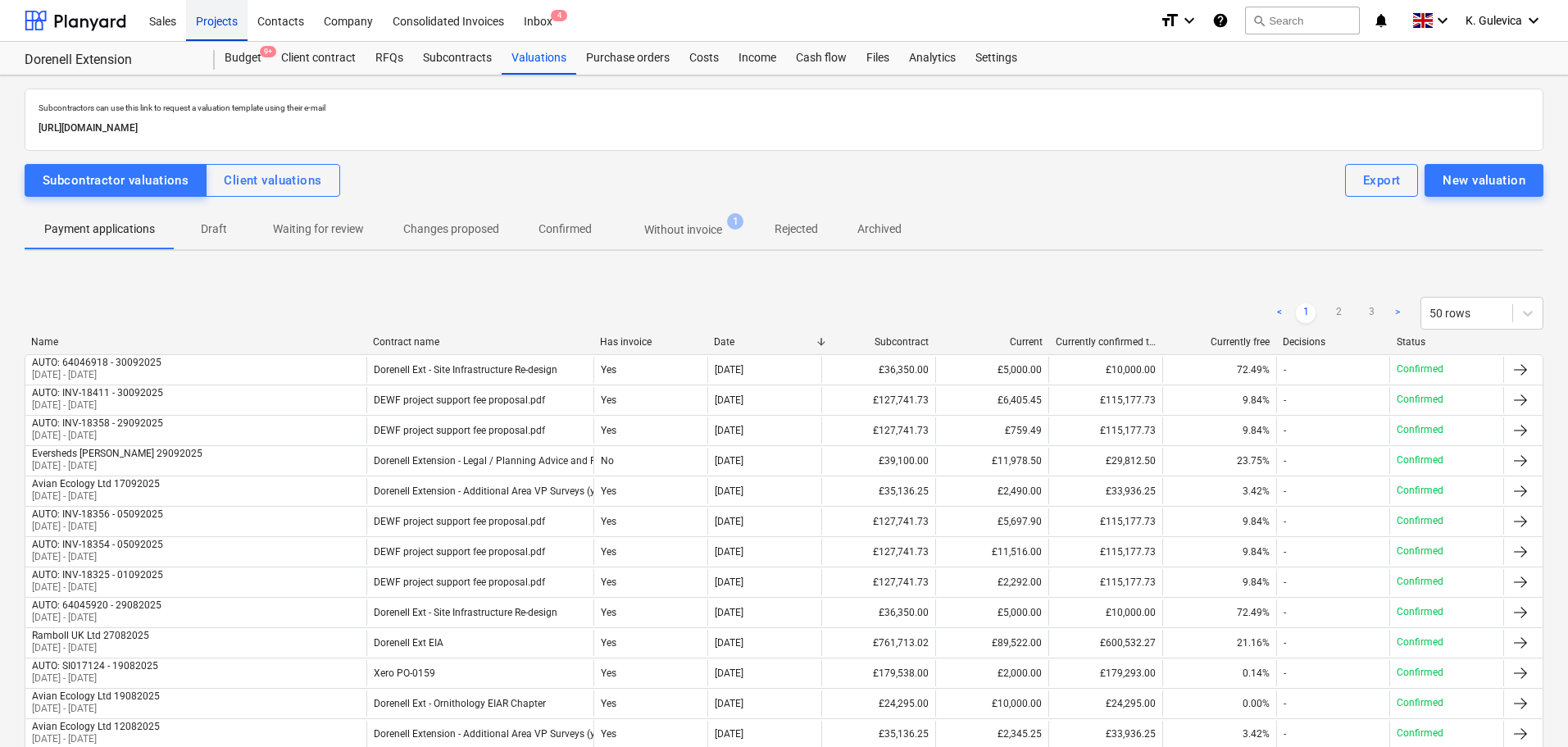
click at [214, 18] on div "Projects" at bounding box center [217, 20] width 62 height 42
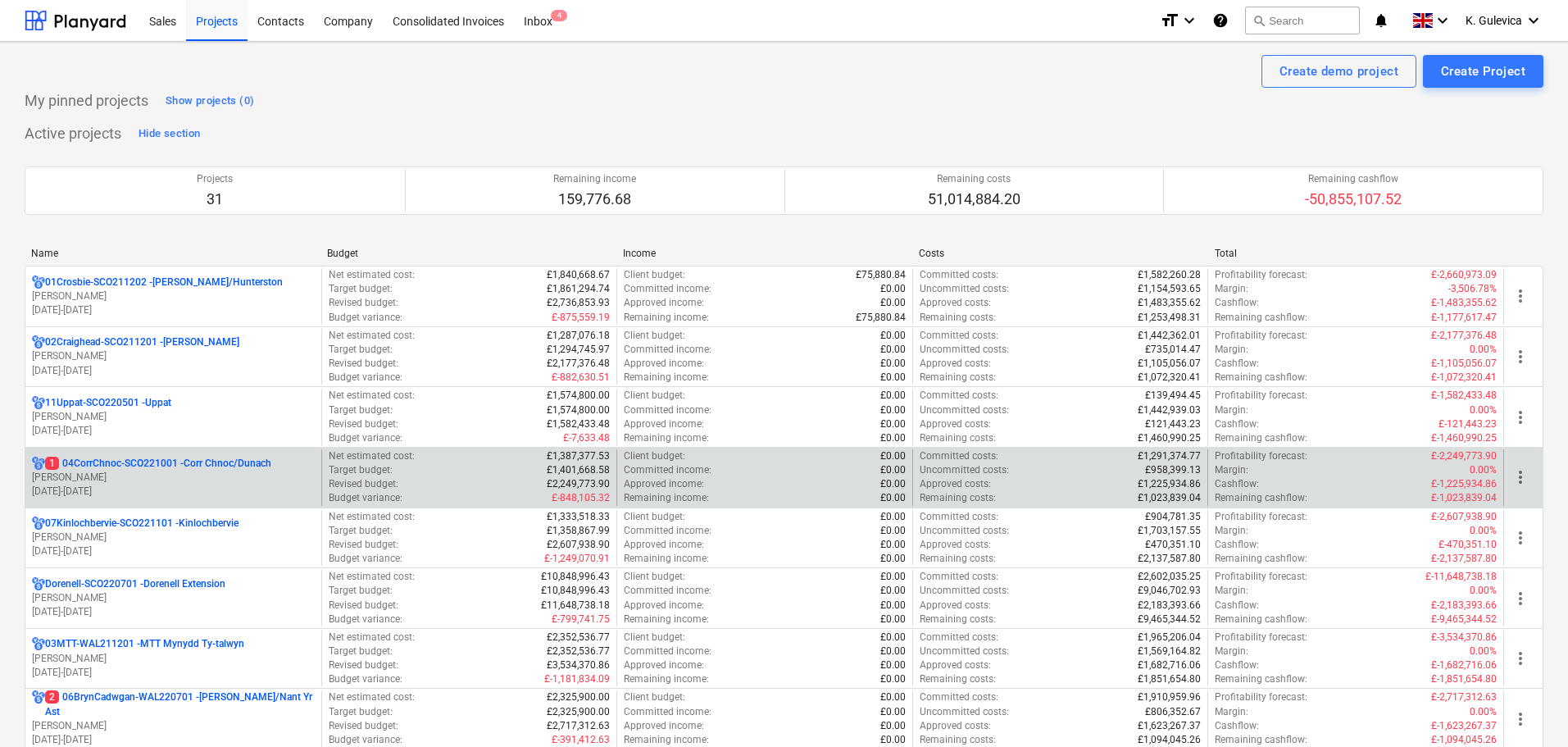
click at [170, 469] on p "1 04CorrChnoc-SCO221001 - Corr Chnoc/Dunach" at bounding box center [158, 464] width 227 height 14
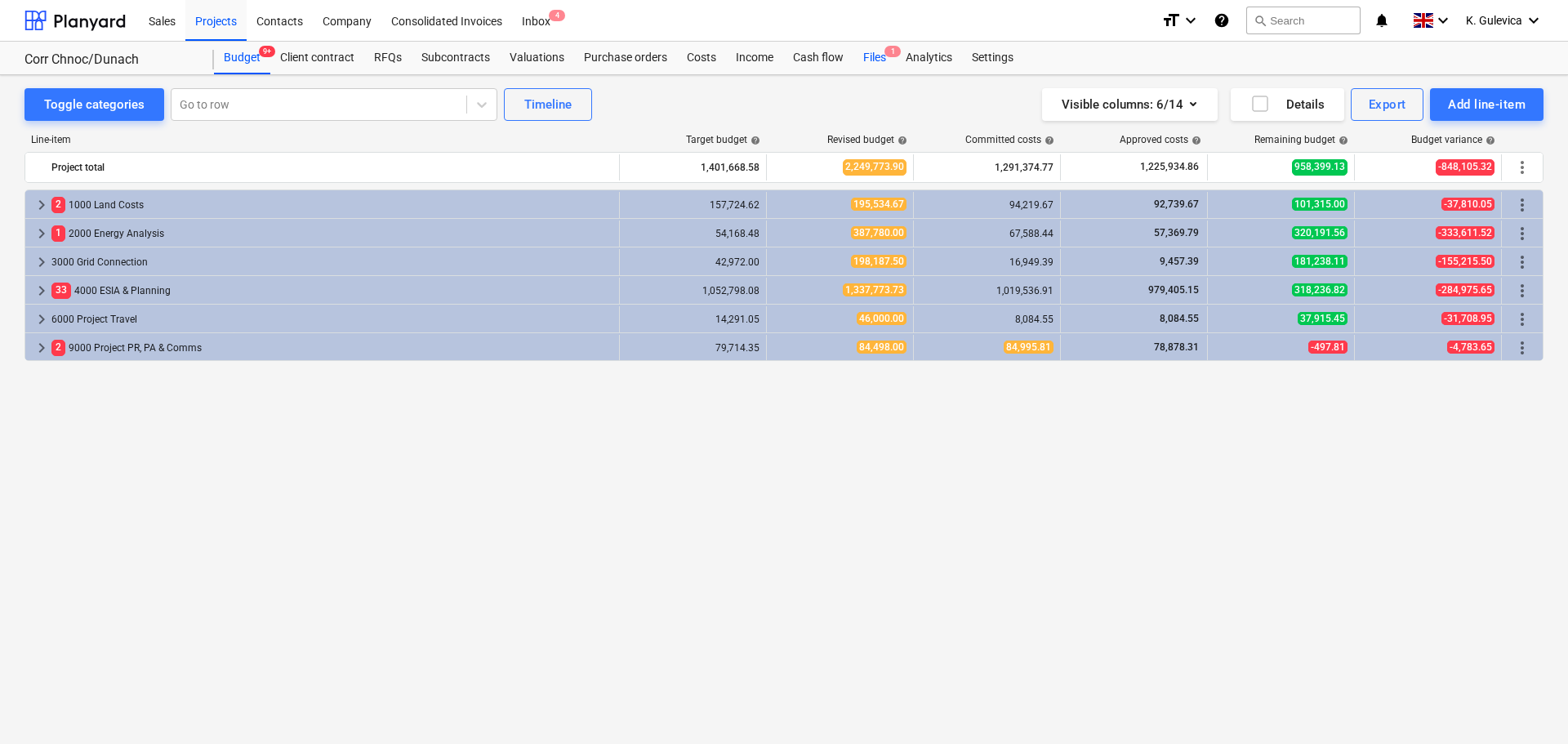
click at [870, 58] on div "Files 1" at bounding box center [874, 58] width 42 height 32
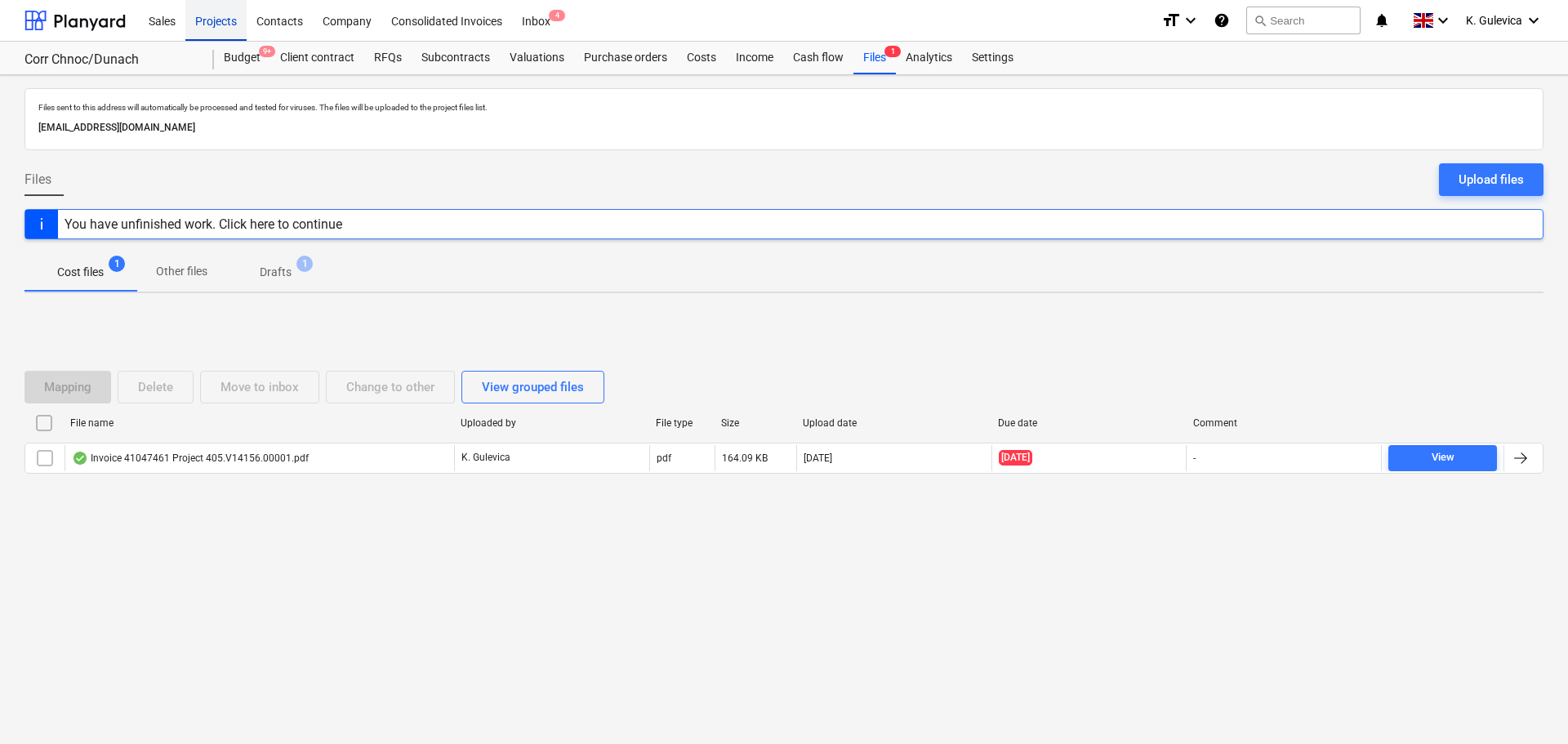
click at [213, 17] on div "Projects" at bounding box center [216, 20] width 62 height 42
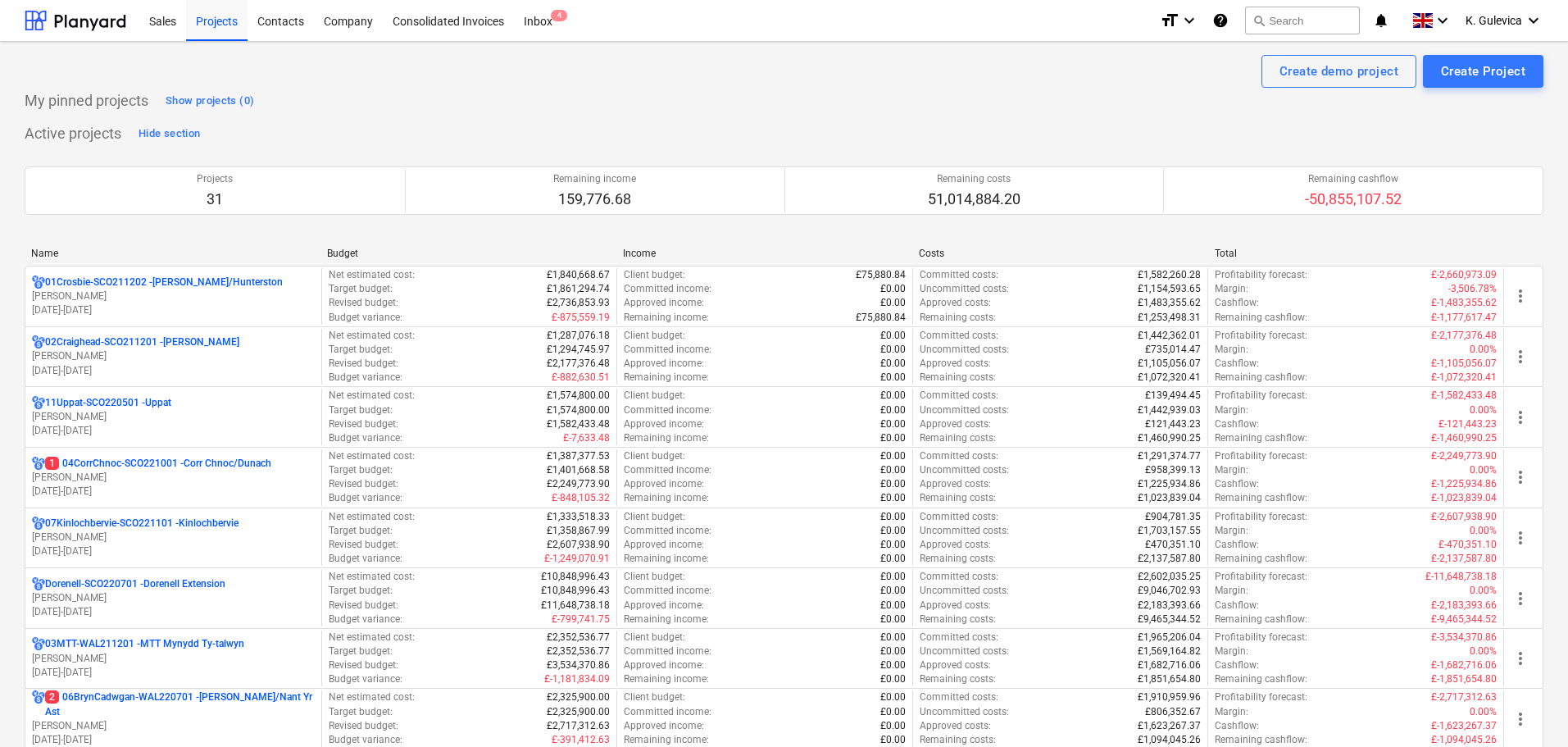
scroll to position [410, 0]
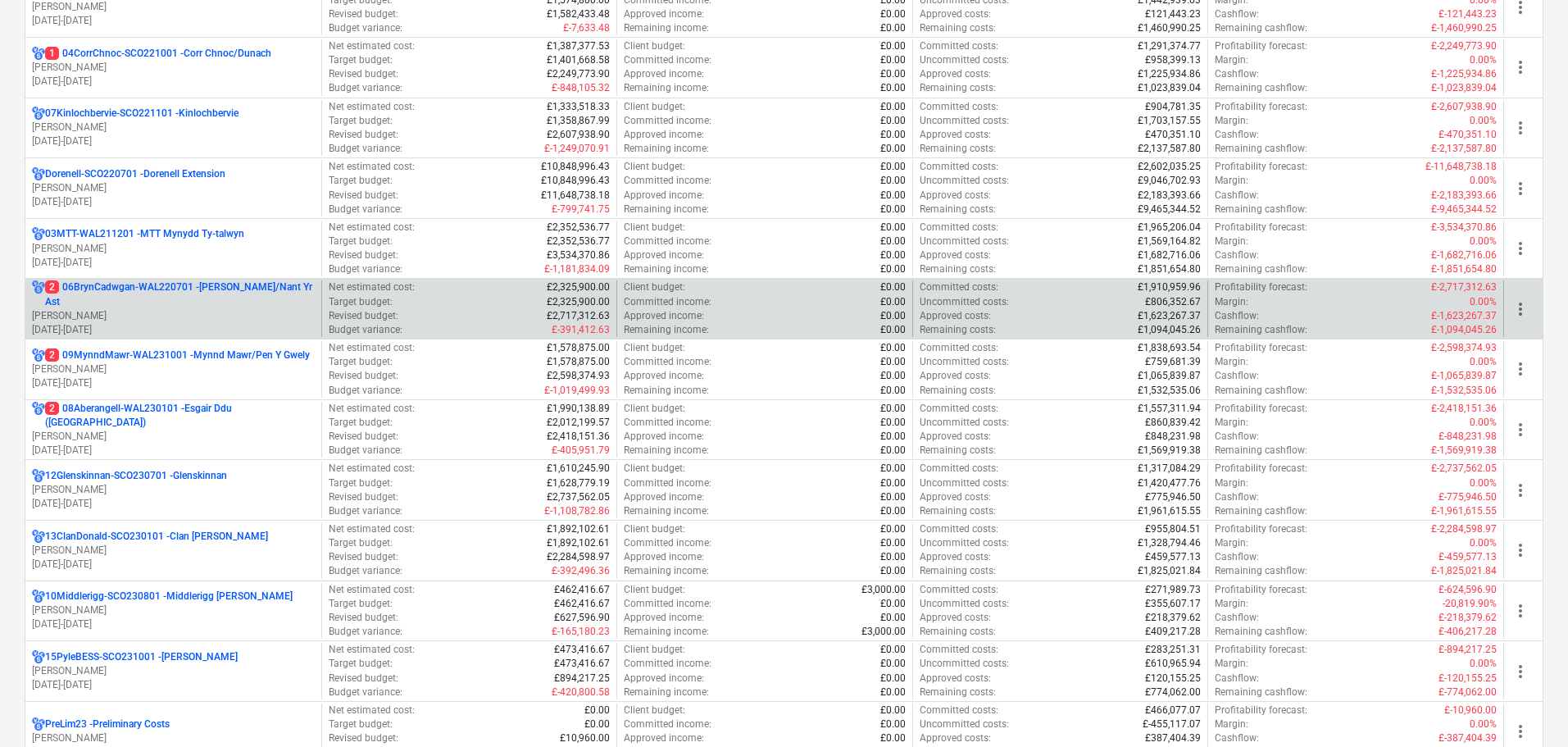
click at [118, 299] on p "2 06BrynCadwgan-WAL220701 - [PERSON_NAME]/Nant Yr Ast" at bounding box center [179, 294] width 270 height 27
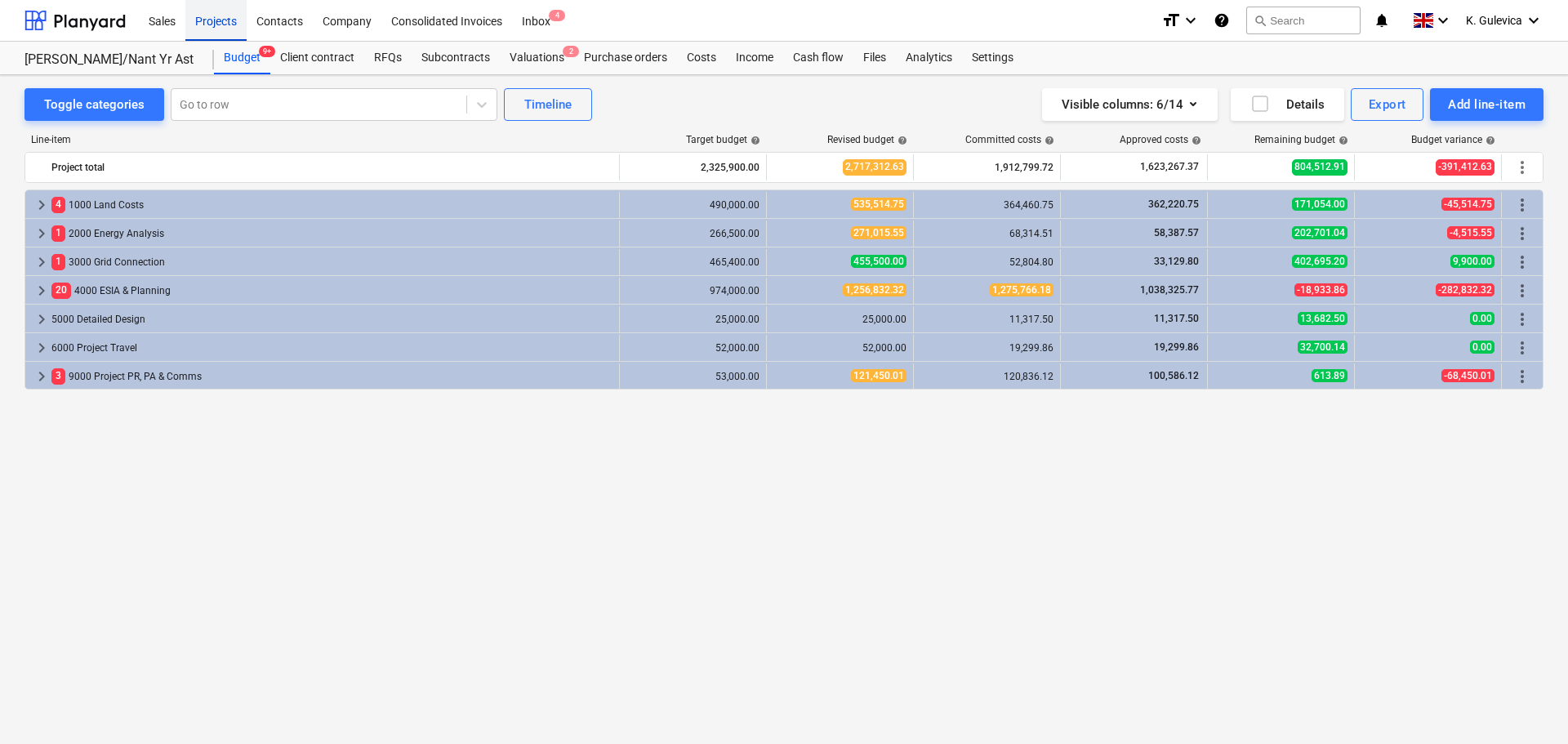
click at [217, 21] on div "Projects" at bounding box center [216, 20] width 62 height 42
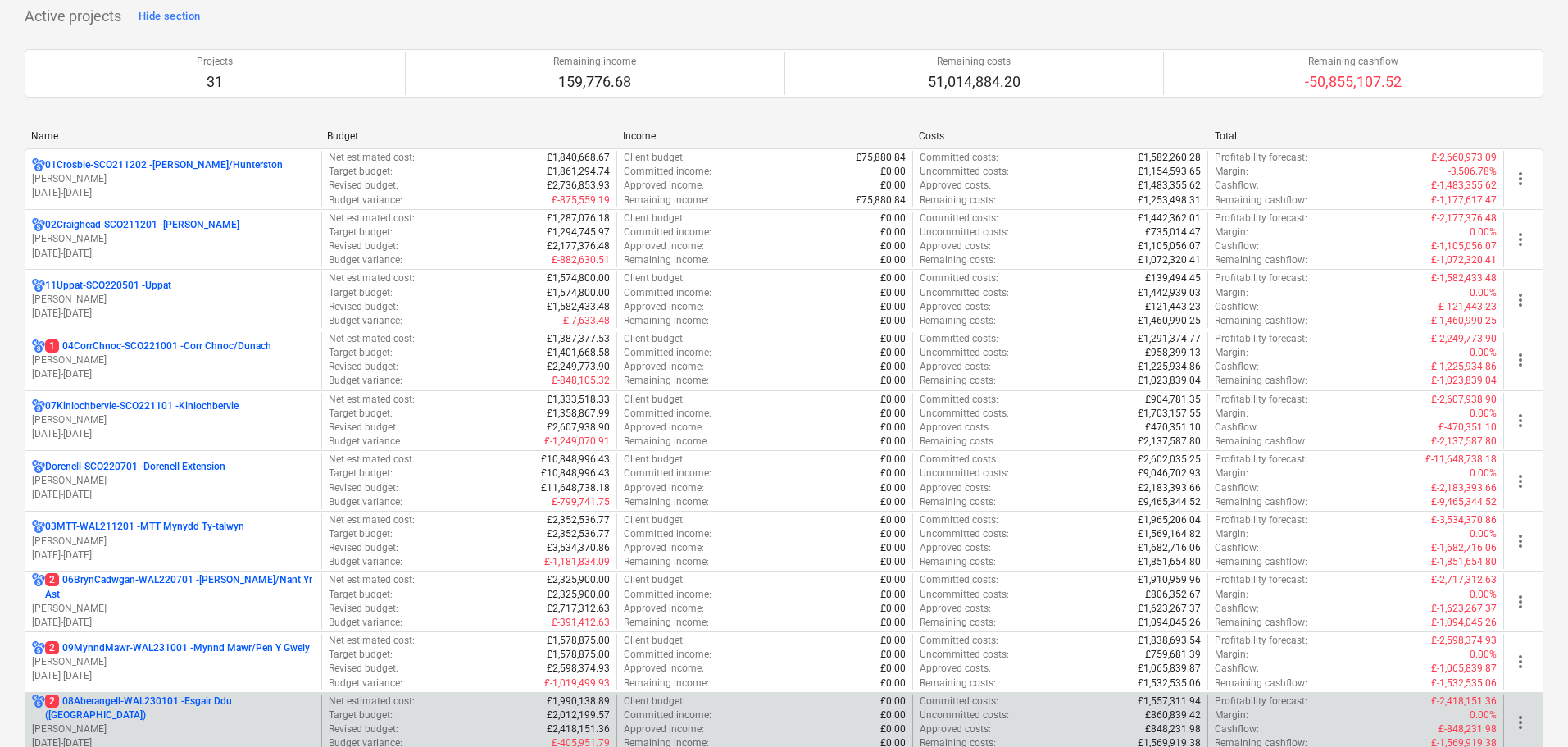
scroll to position [246, 0]
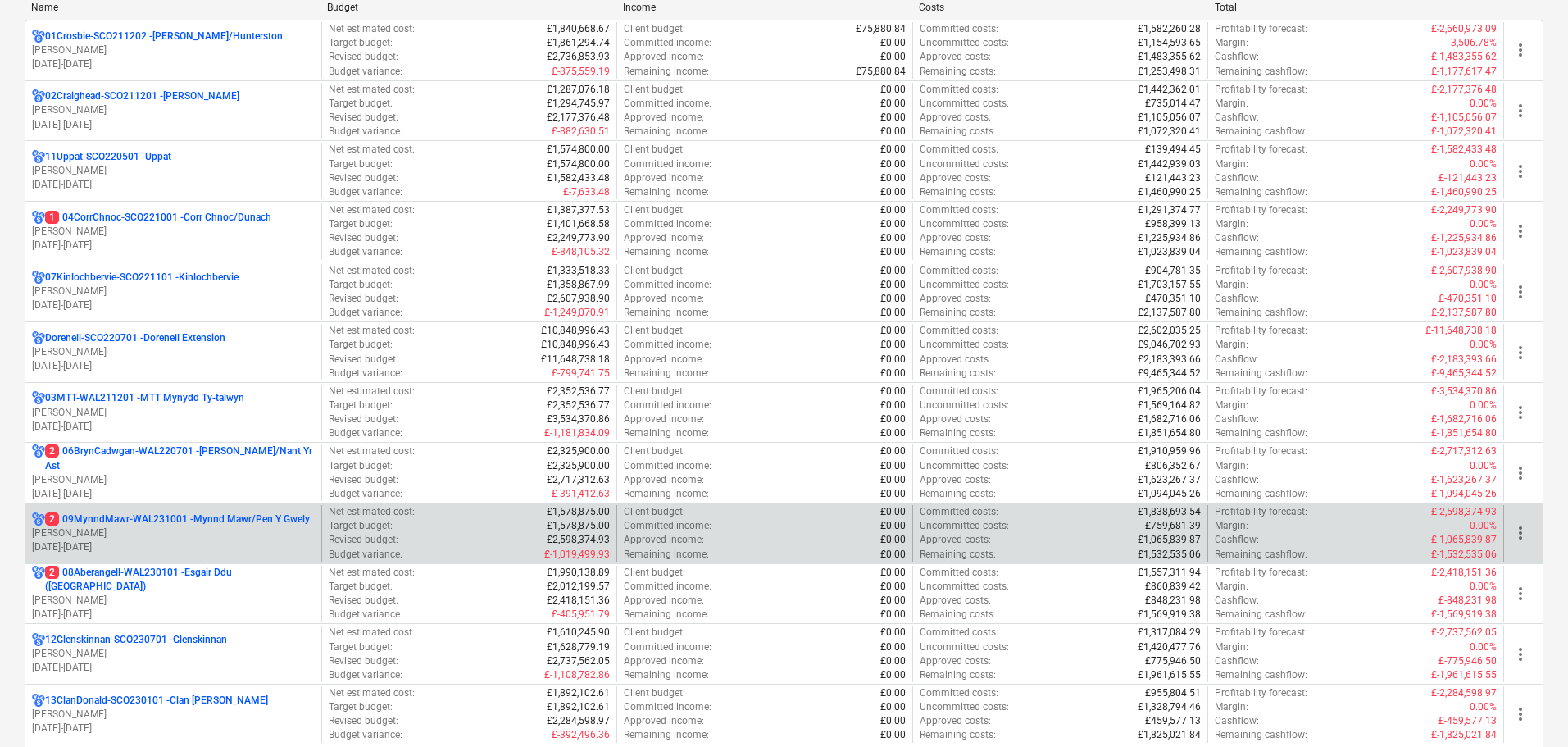
click at [156, 525] on p "2 09MynndMawr-WAL231001 - Mynnd Mawr/Pen Y Gwely" at bounding box center [177, 519] width 265 height 14
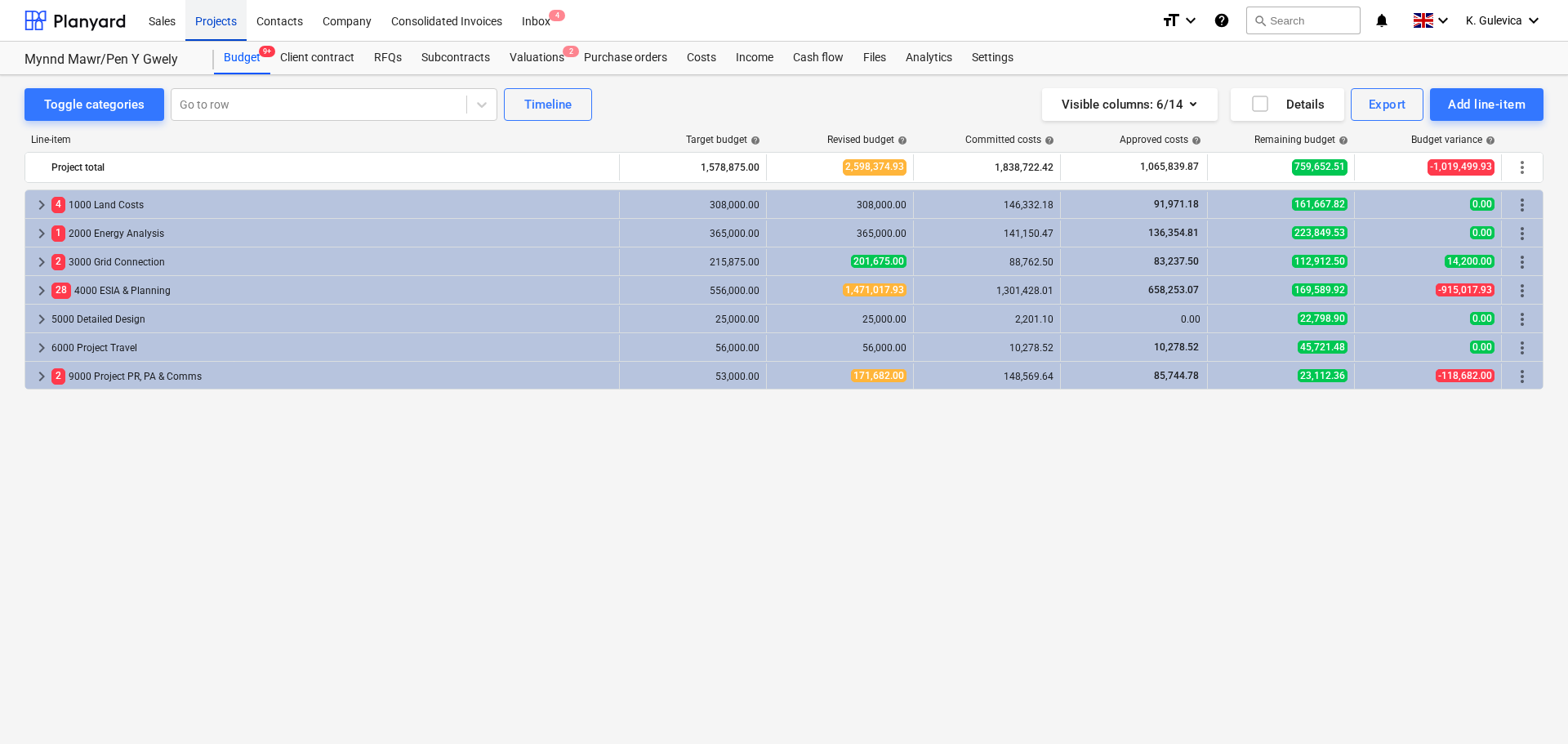
click at [227, 24] on div "Projects" at bounding box center [216, 20] width 62 height 42
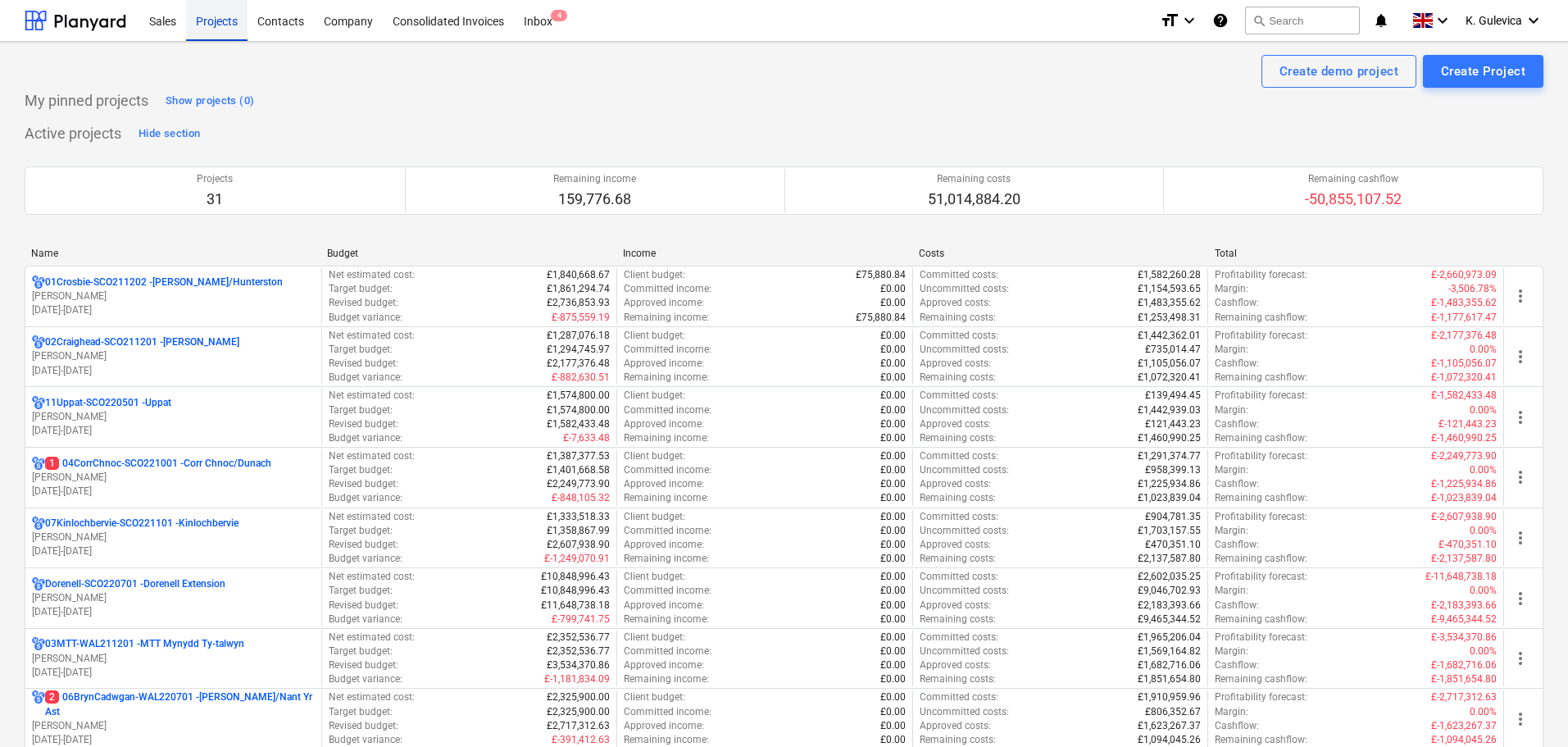
scroll to position [410, 0]
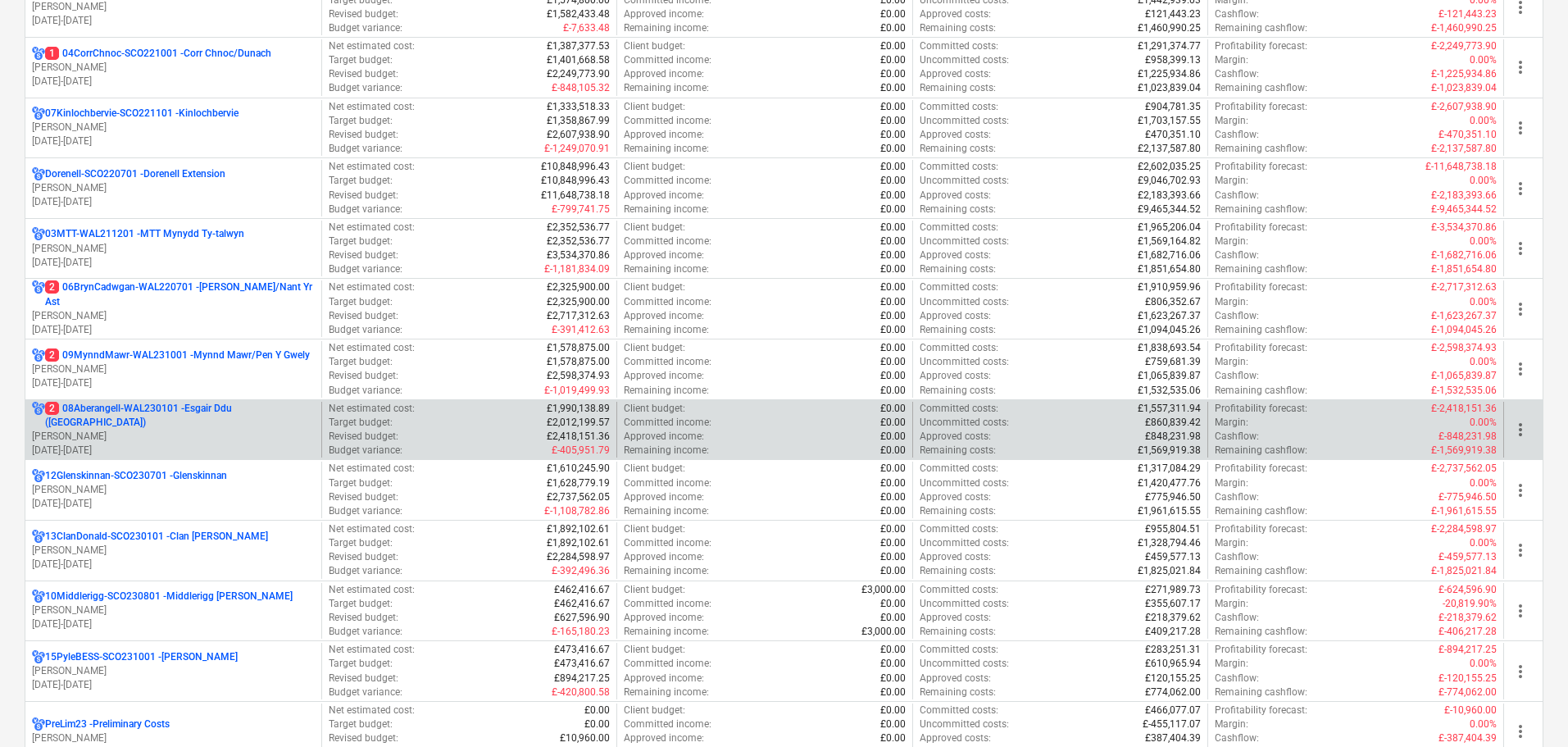
click at [142, 444] on p "[DATE] - [DATE]" at bounding box center [174, 450] width 282 height 14
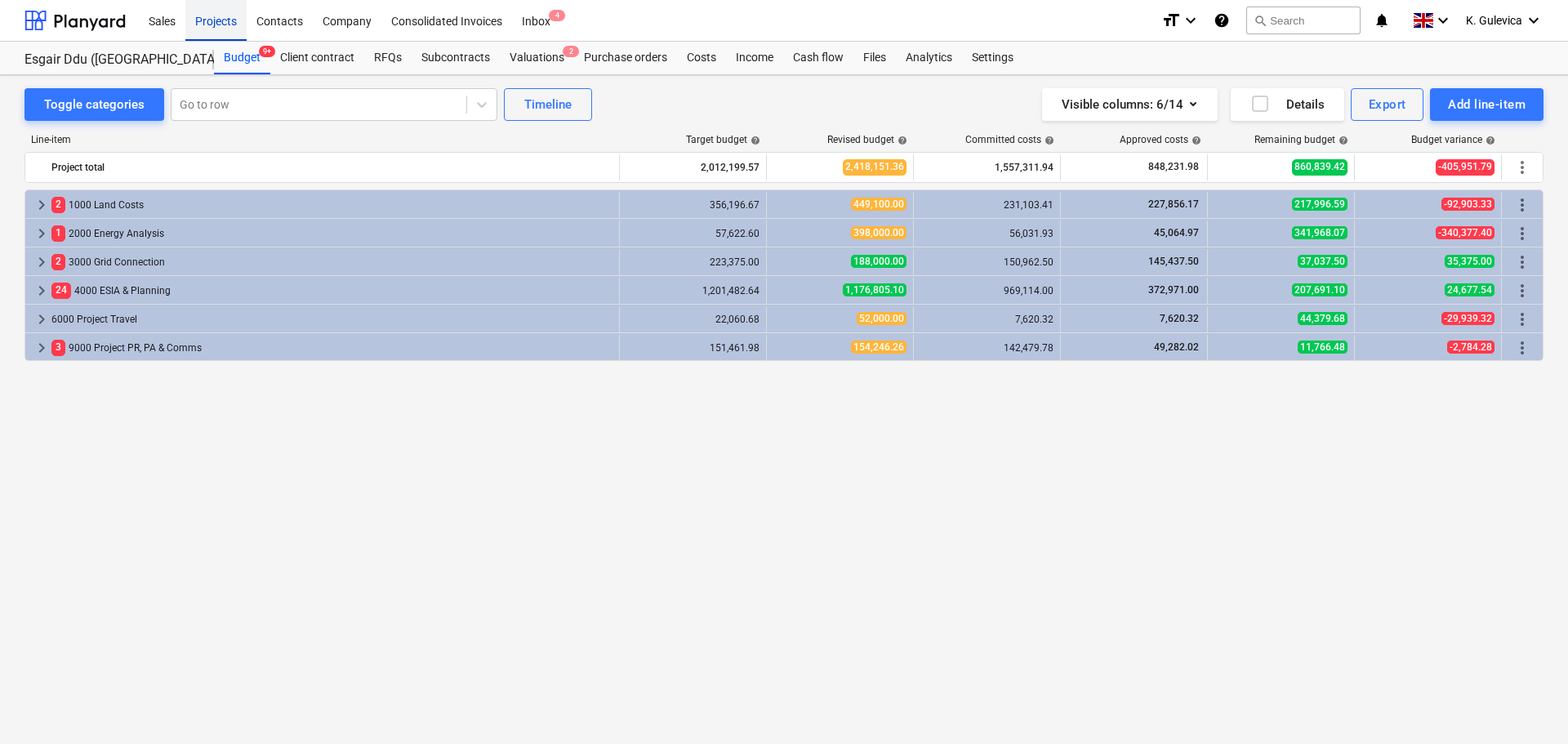
click at [231, 24] on div "Projects" at bounding box center [216, 20] width 62 height 42
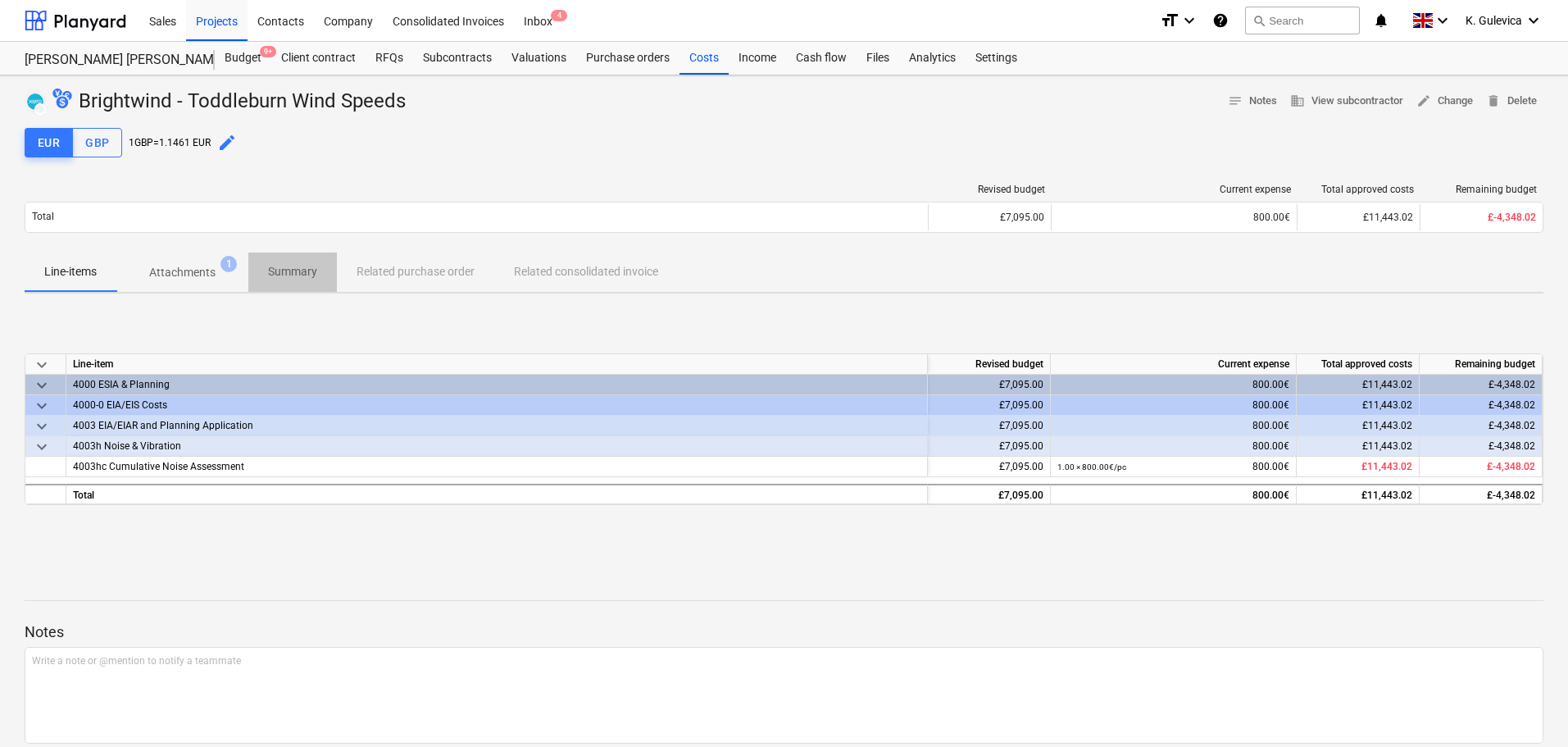
click at [290, 270] on p "Summary" at bounding box center [292, 272] width 49 height 18
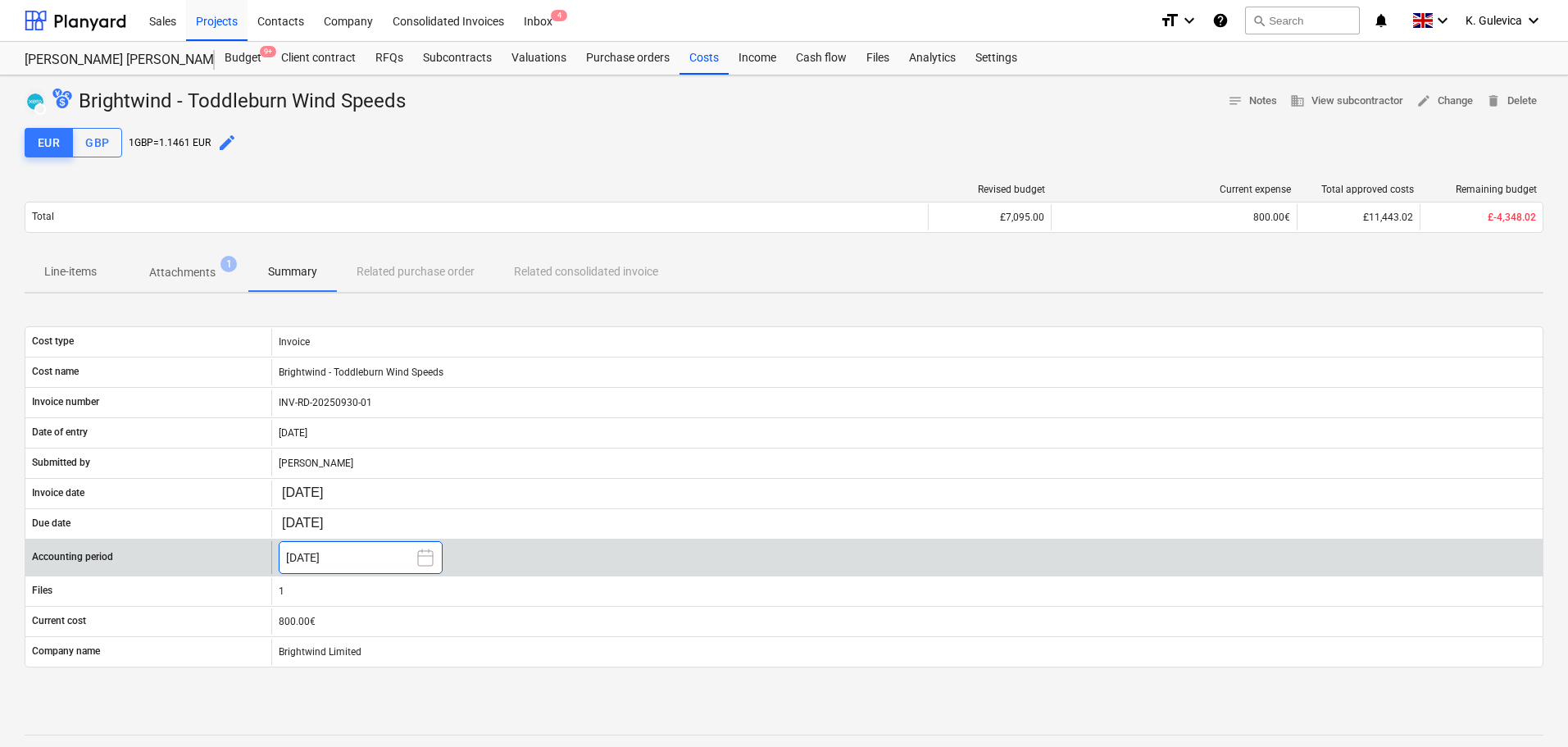
click at [350, 563] on button "October 2025" at bounding box center [360, 557] width 164 height 32
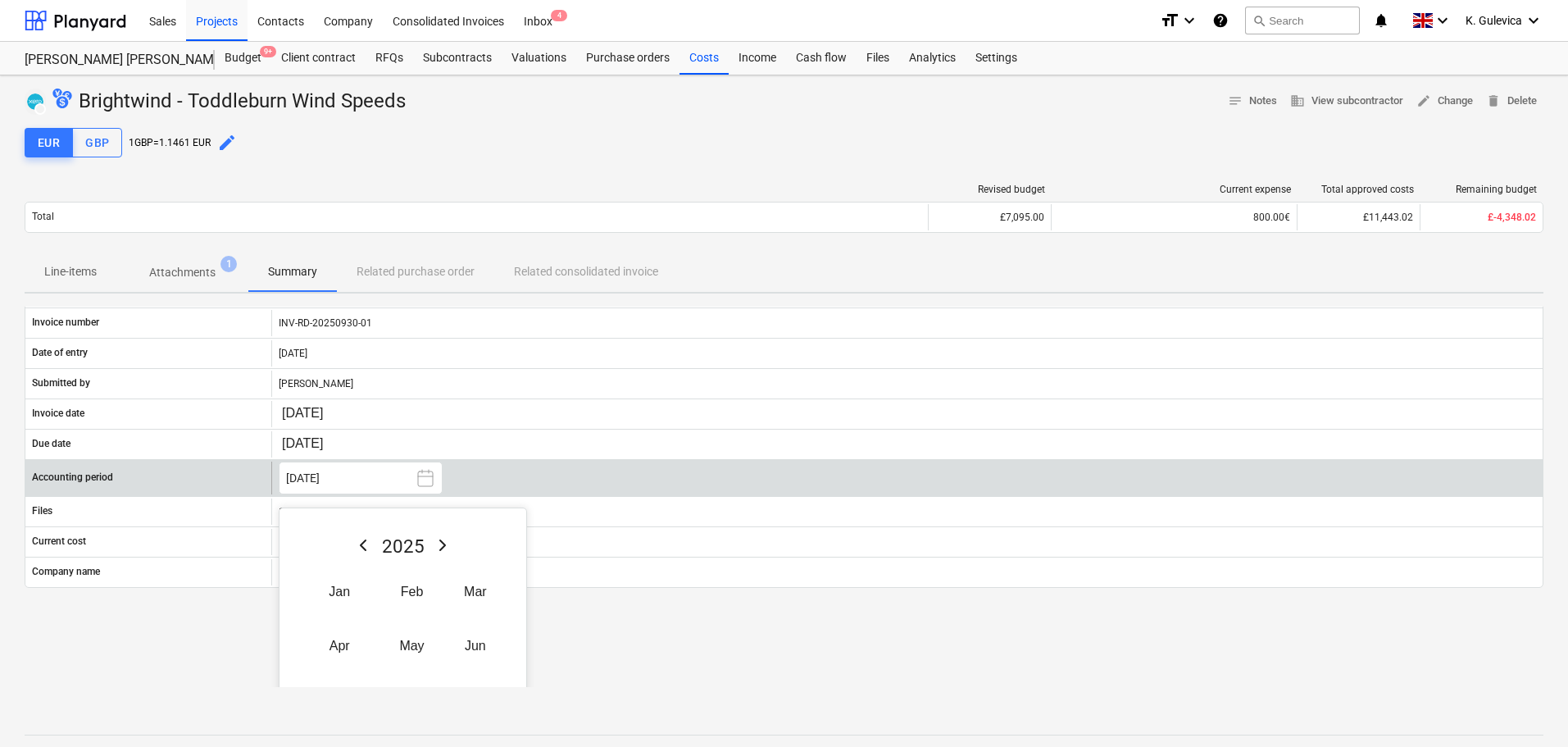
scroll to position [194, 0]
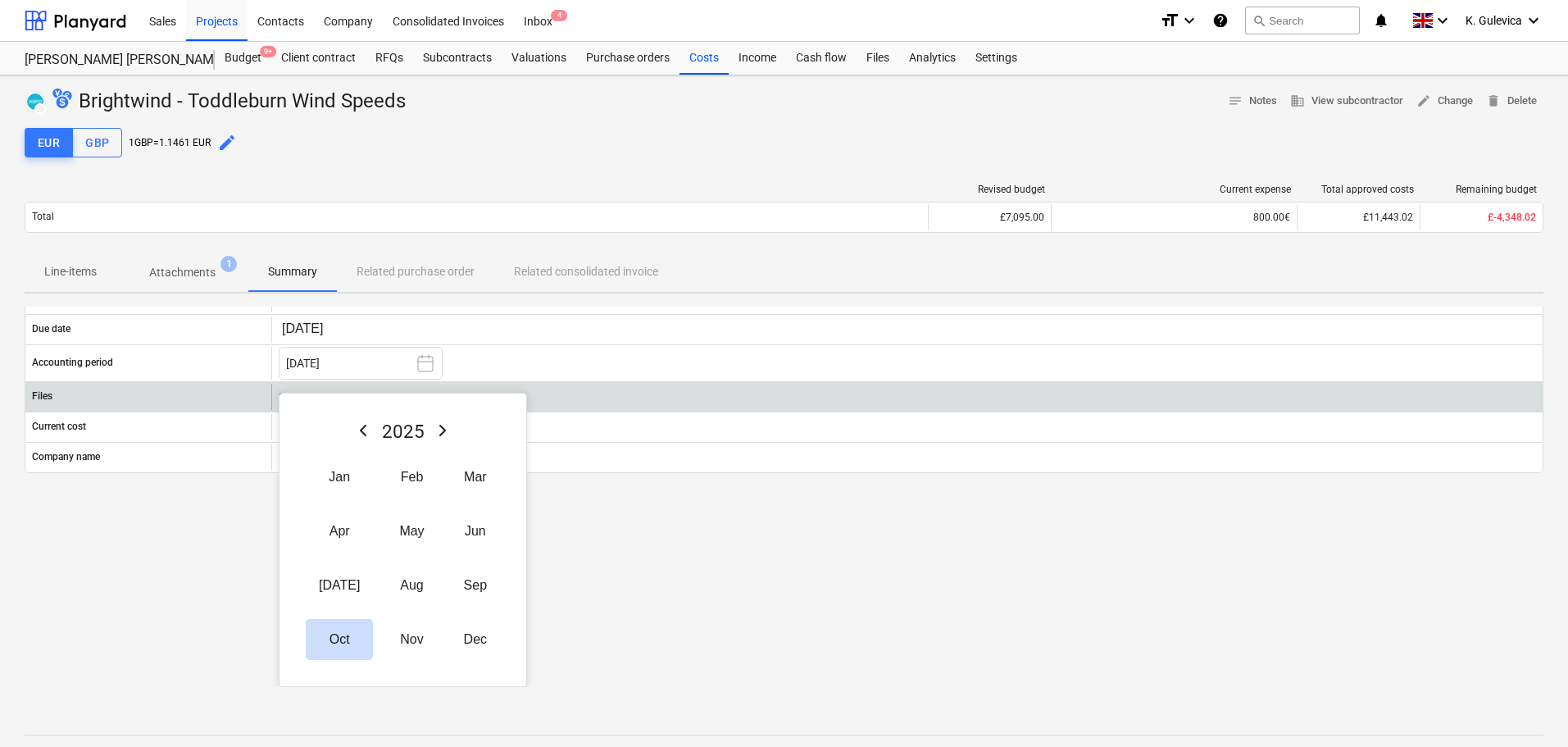
click at [451, 586] on button "Sep" at bounding box center [476, 585] width 49 height 41
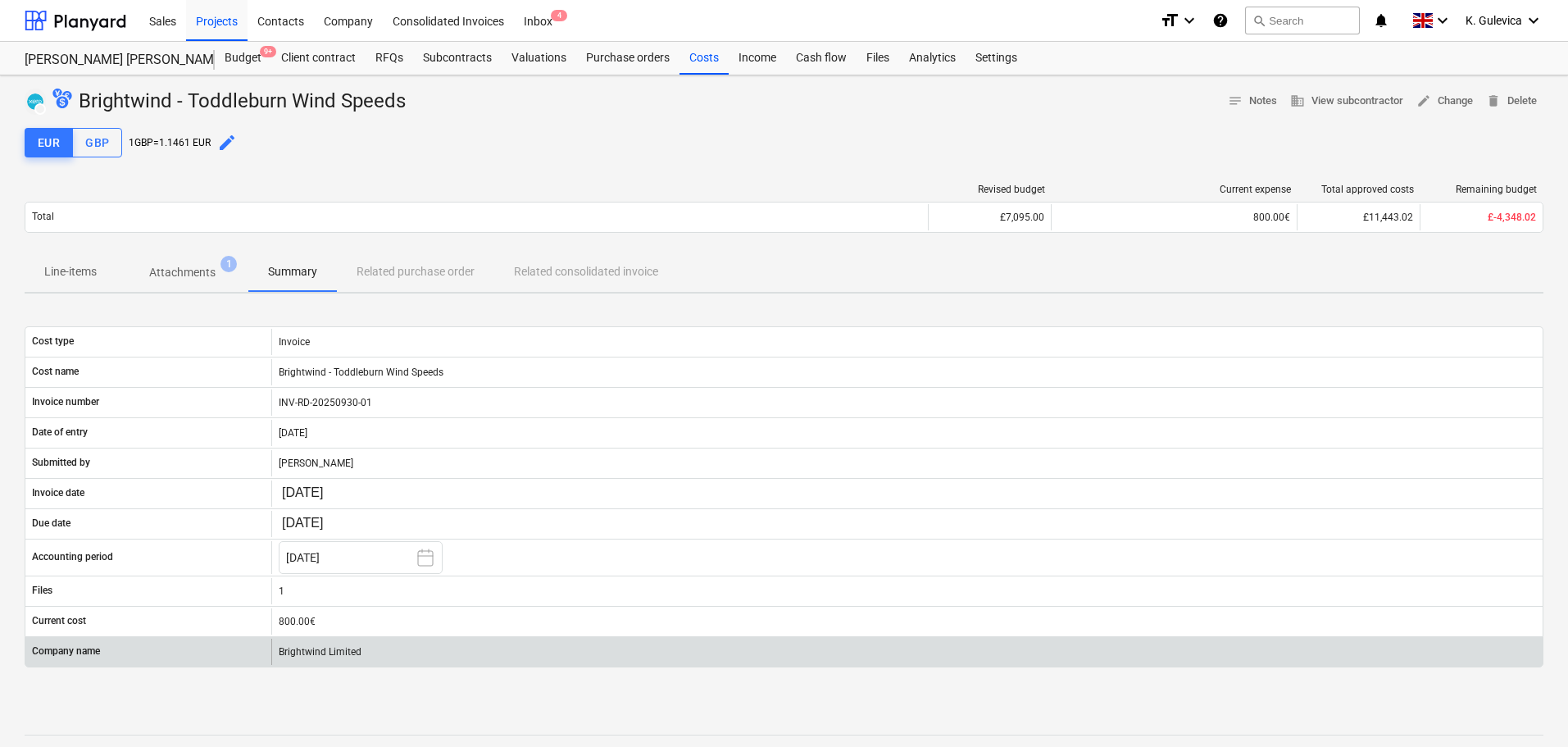
scroll to position [0, 0]
